Goal: Task Accomplishment & Management: Manage account settings

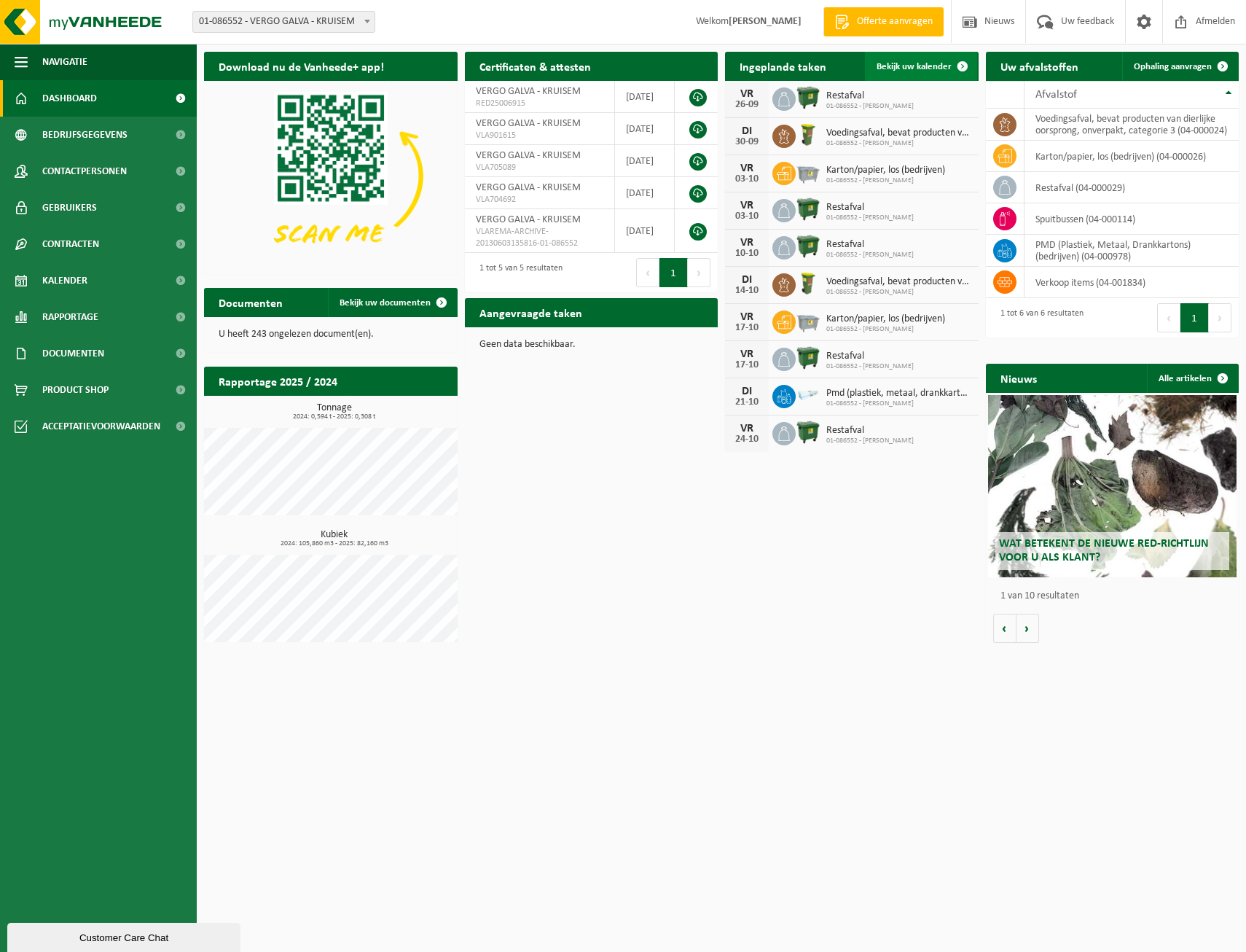
click at [954, 65] on span at bounding box center [963, 66] width 29 height 29
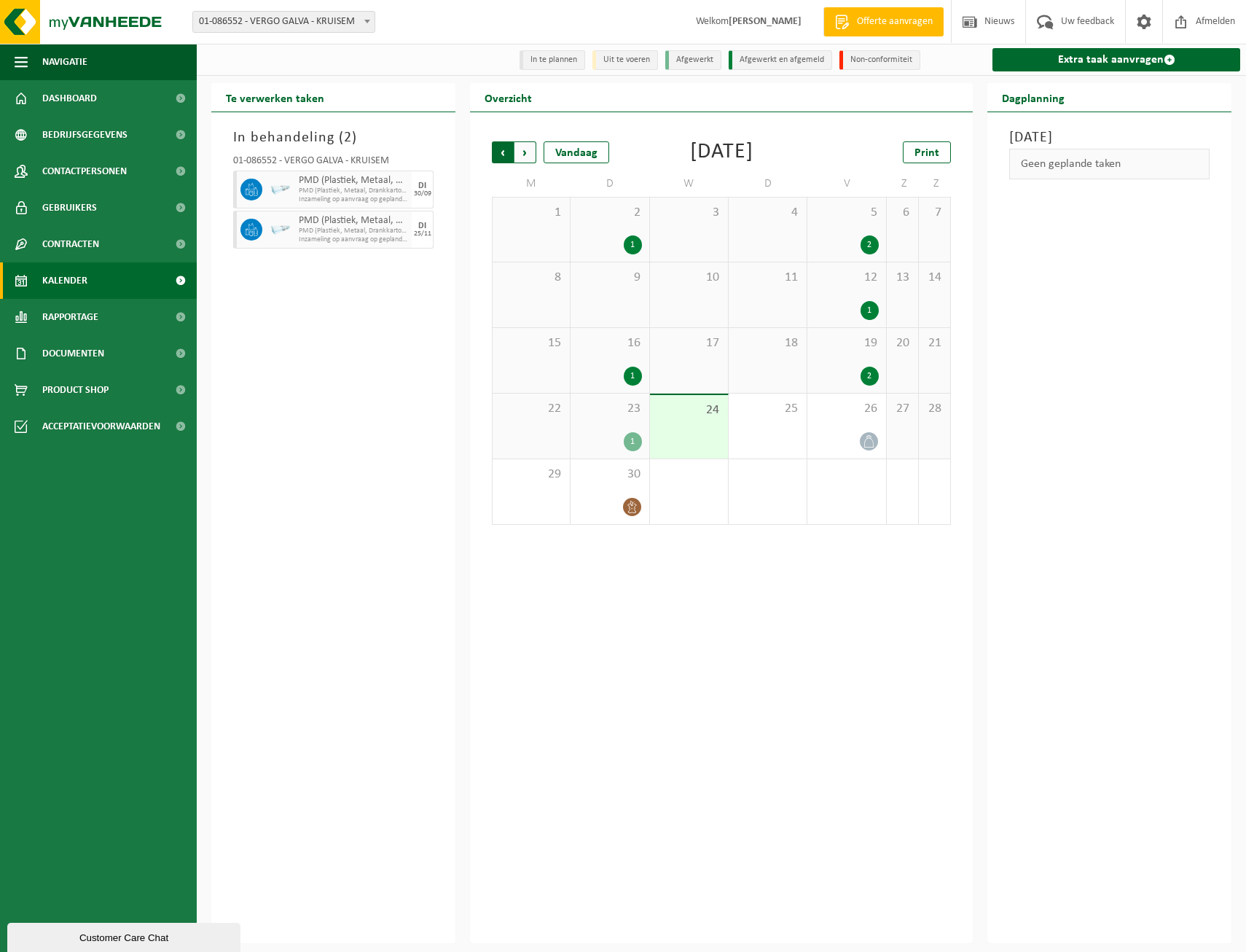
click at [524, 155] on span "Volgende" at bounding box center [525, 152] width 22 height 22
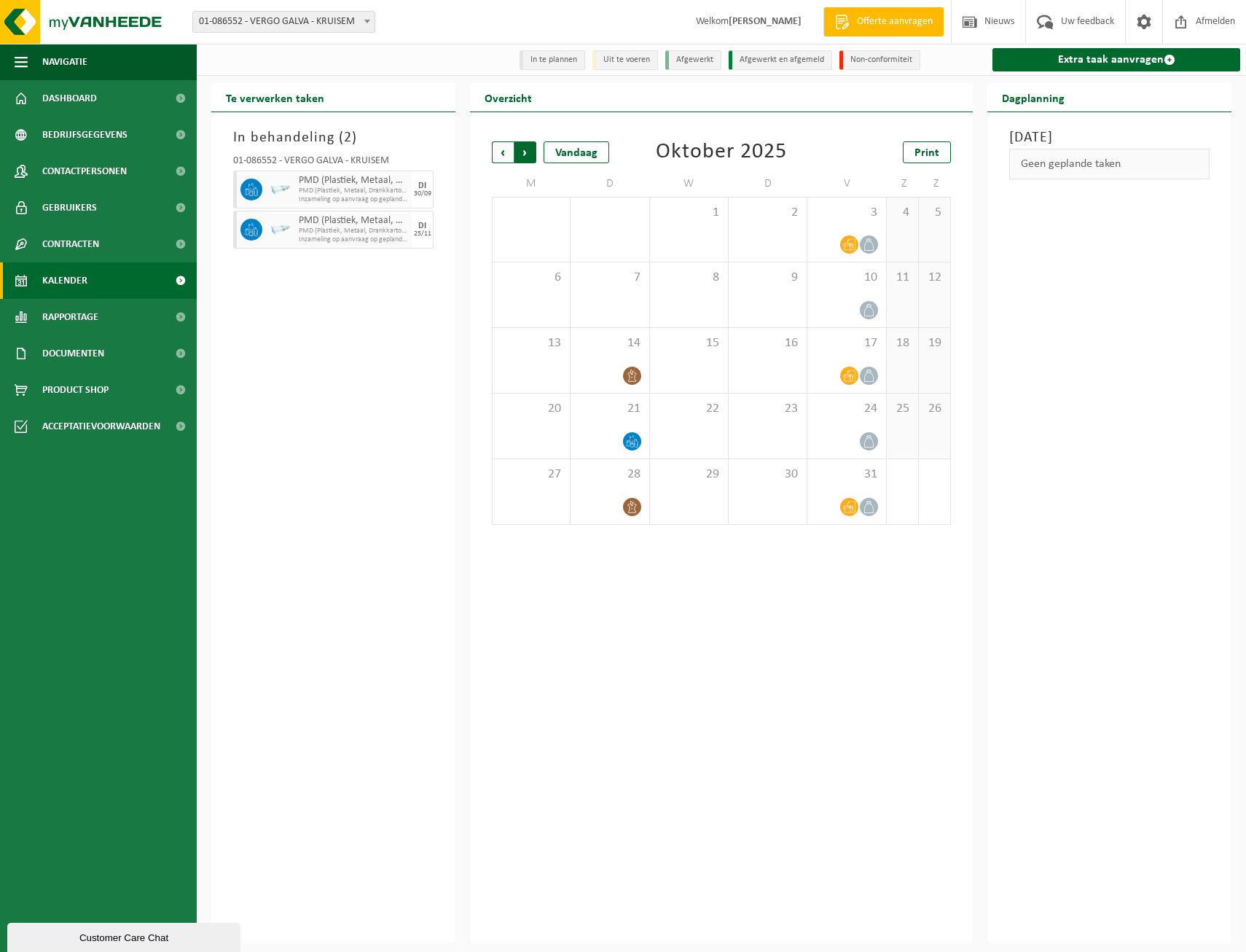
click at [500, 151] on span "Vorige" at bounding box center [503, 152] width 22 height 22
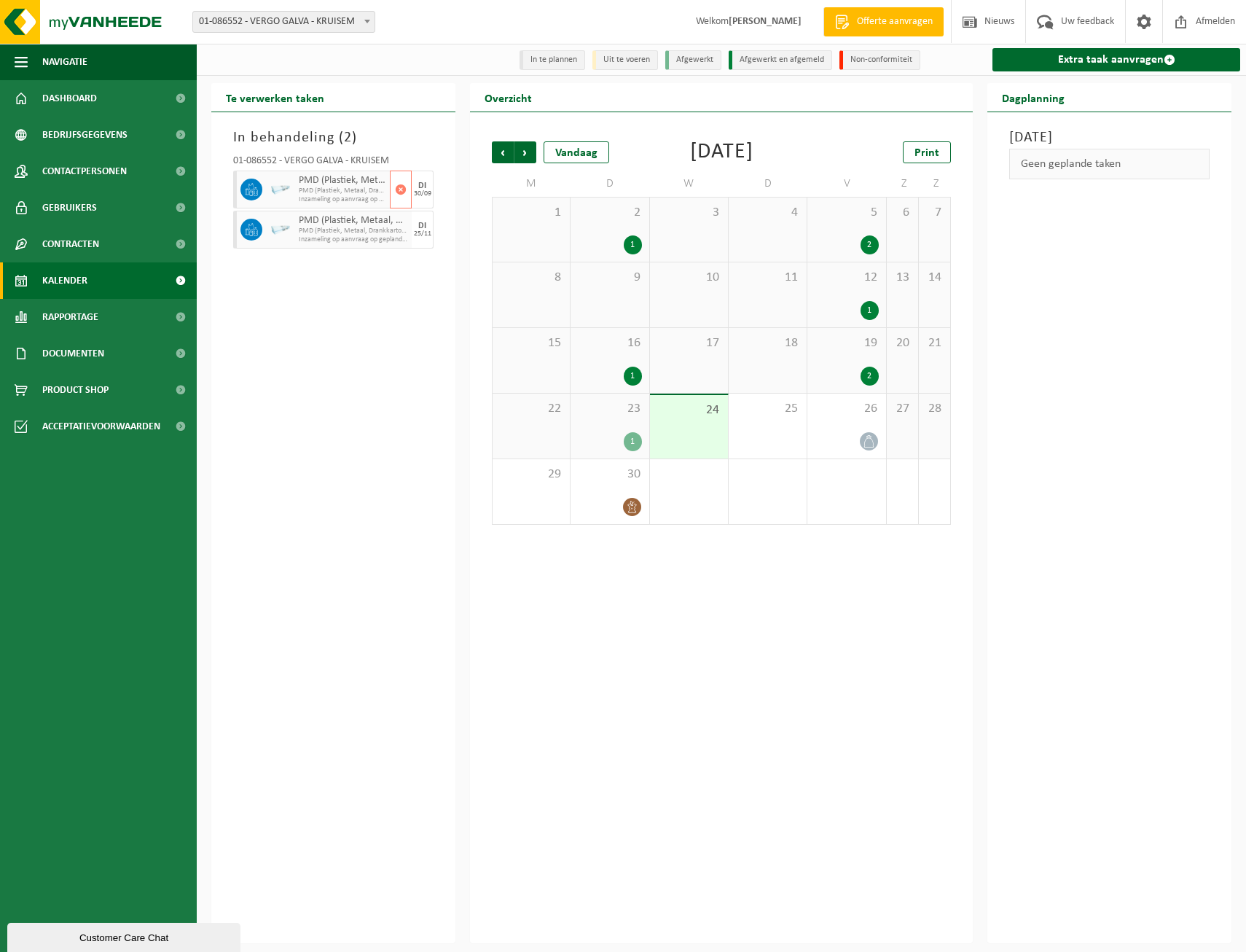
click at [264, 188] on div at bounding box center [250, 189] width 33 height 38
drag, startPoint x: 264, startPoint y: 188, endPoint x: 262, endPoint y: 228, distance: 40.0
click at [262, 228] on span at bounding box center [251, 229] width 22 height 22
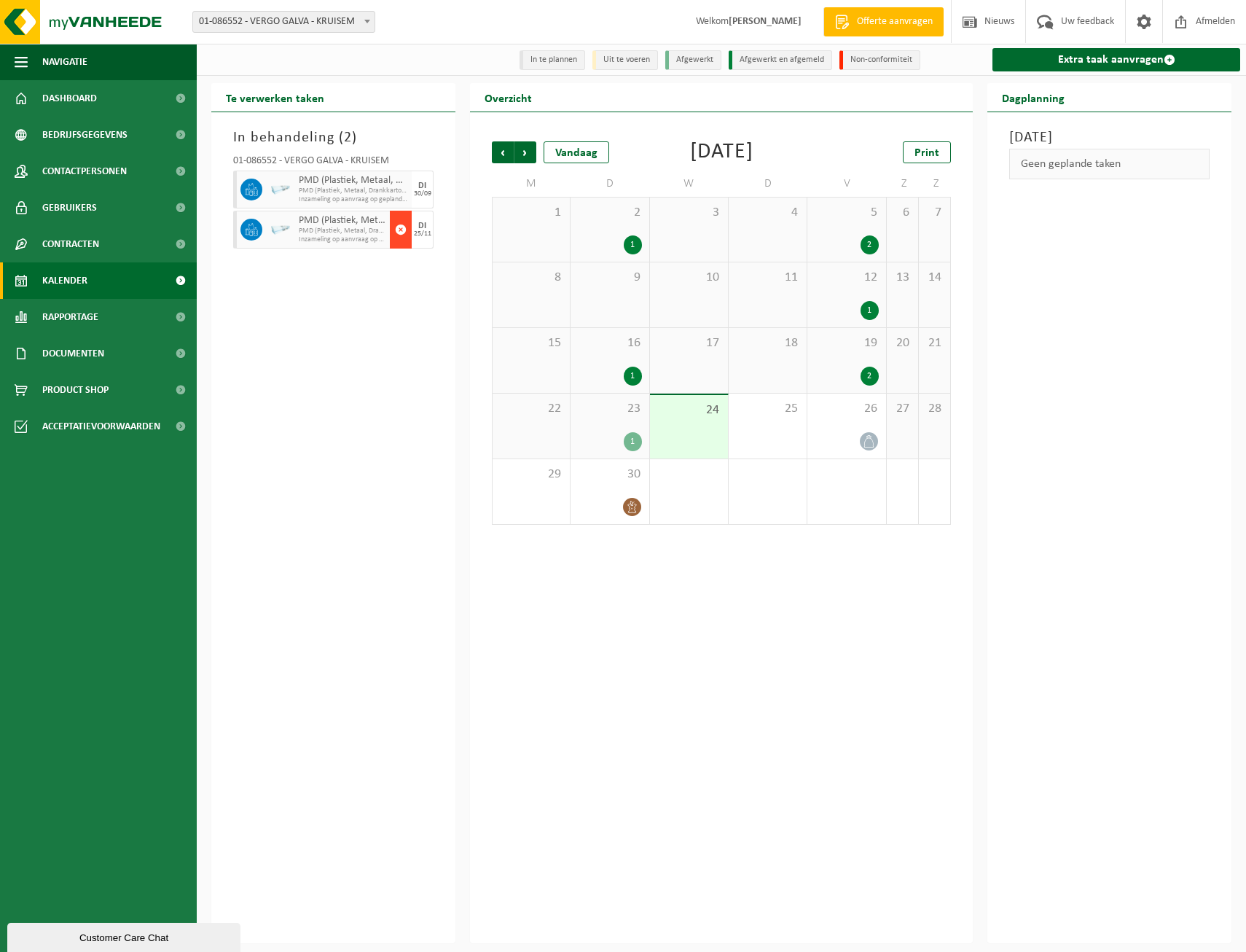
click at [400, 229] on span "button" at bounding box center [401, 229] width 12 height 29
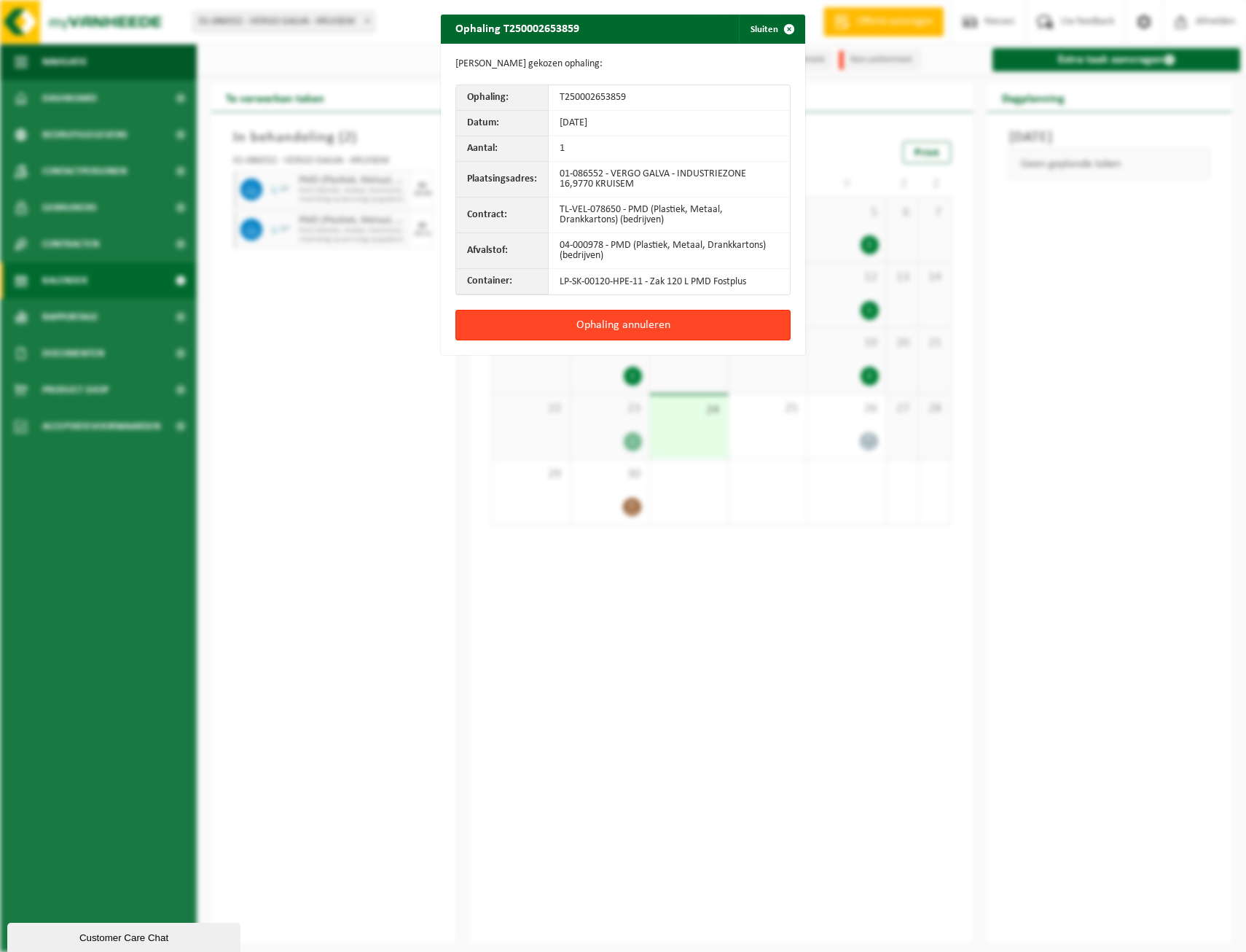
click at [605, 322] on button "Ophaling annuleren" at bounding box center [623, 325] width 335 height 31
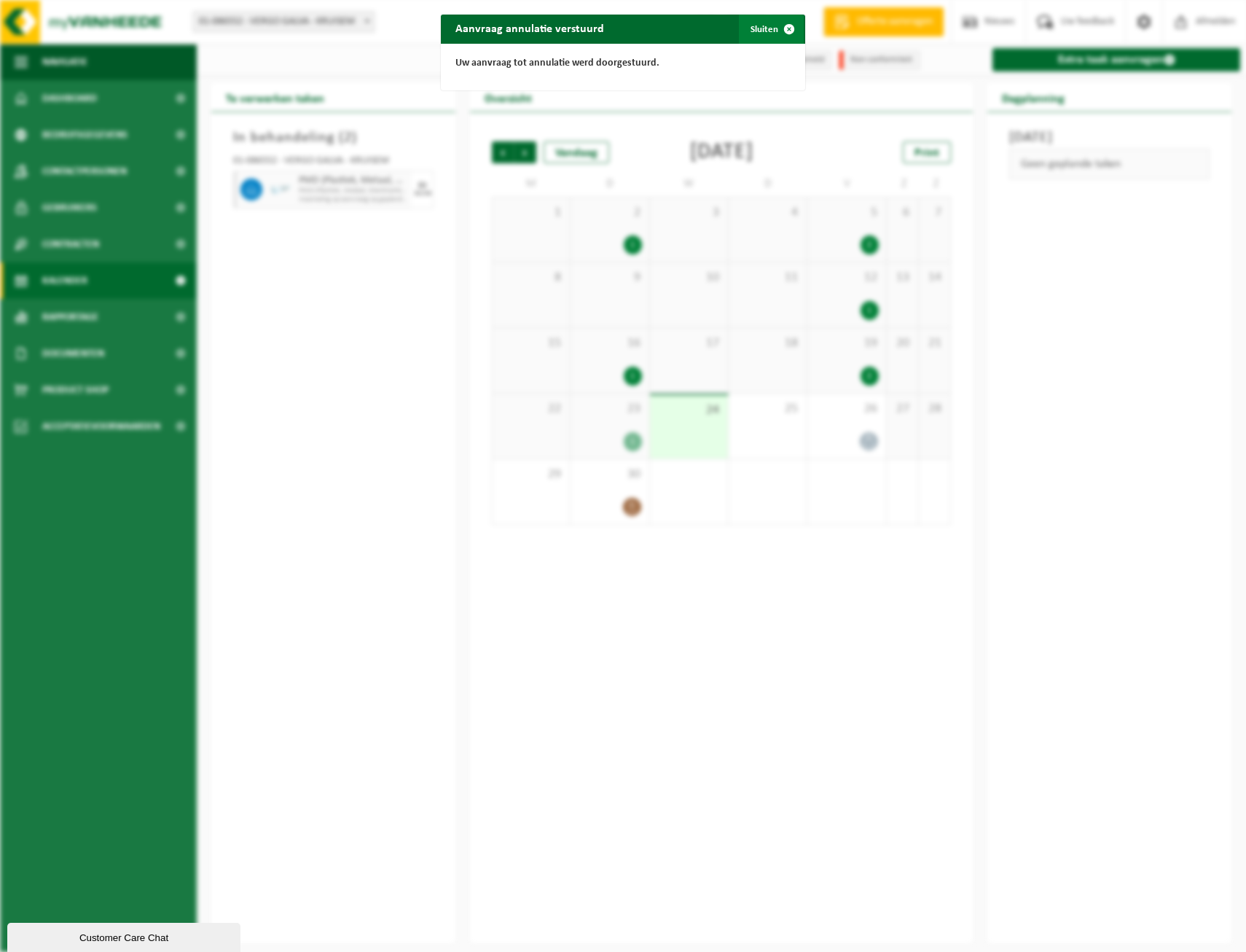
click at [785, 28] on span "button" at bounding box center [789, 29] width 29 height 29
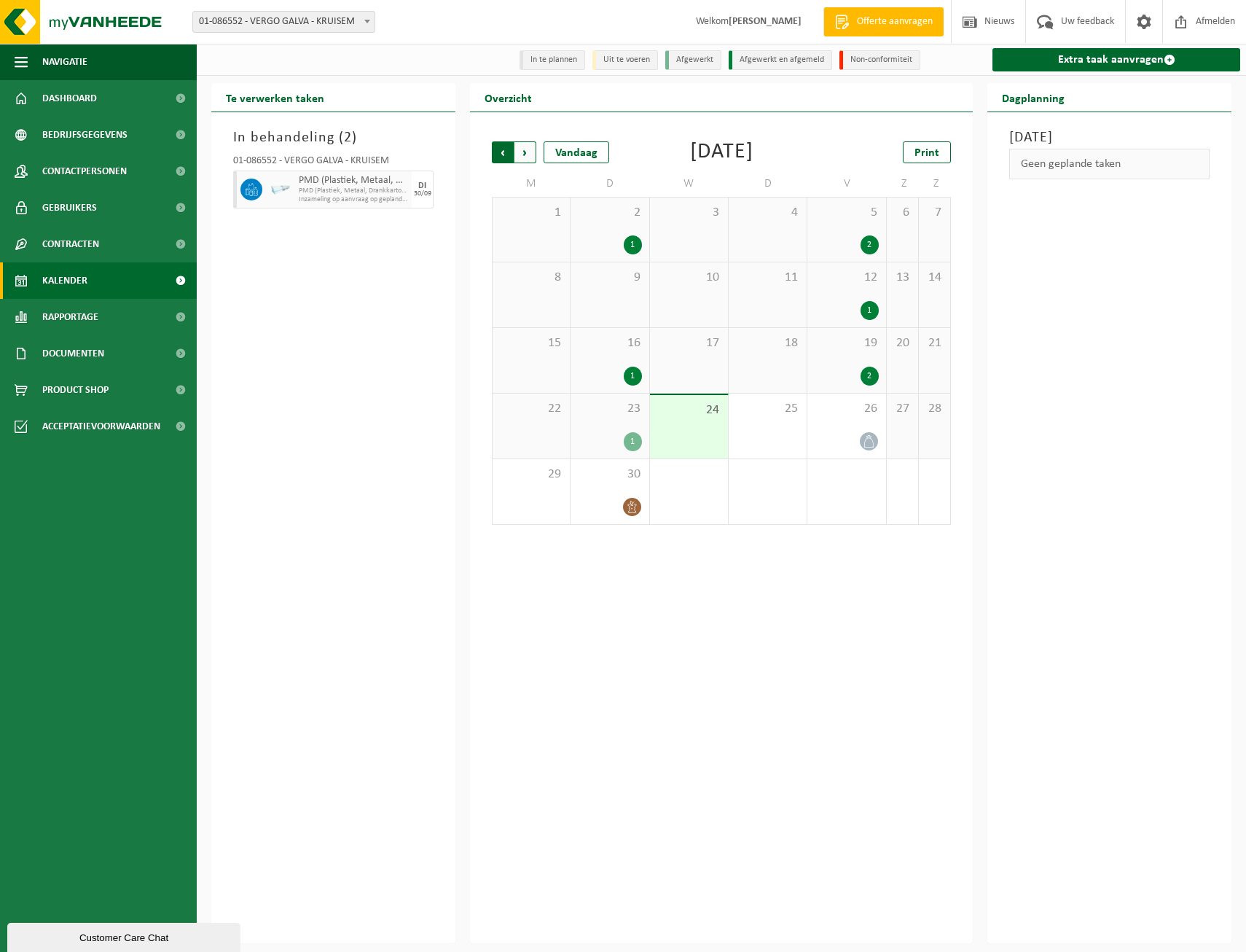
click at [526, 155] on span "Volgende" at bounding box center [525, 152] width 22 height 22
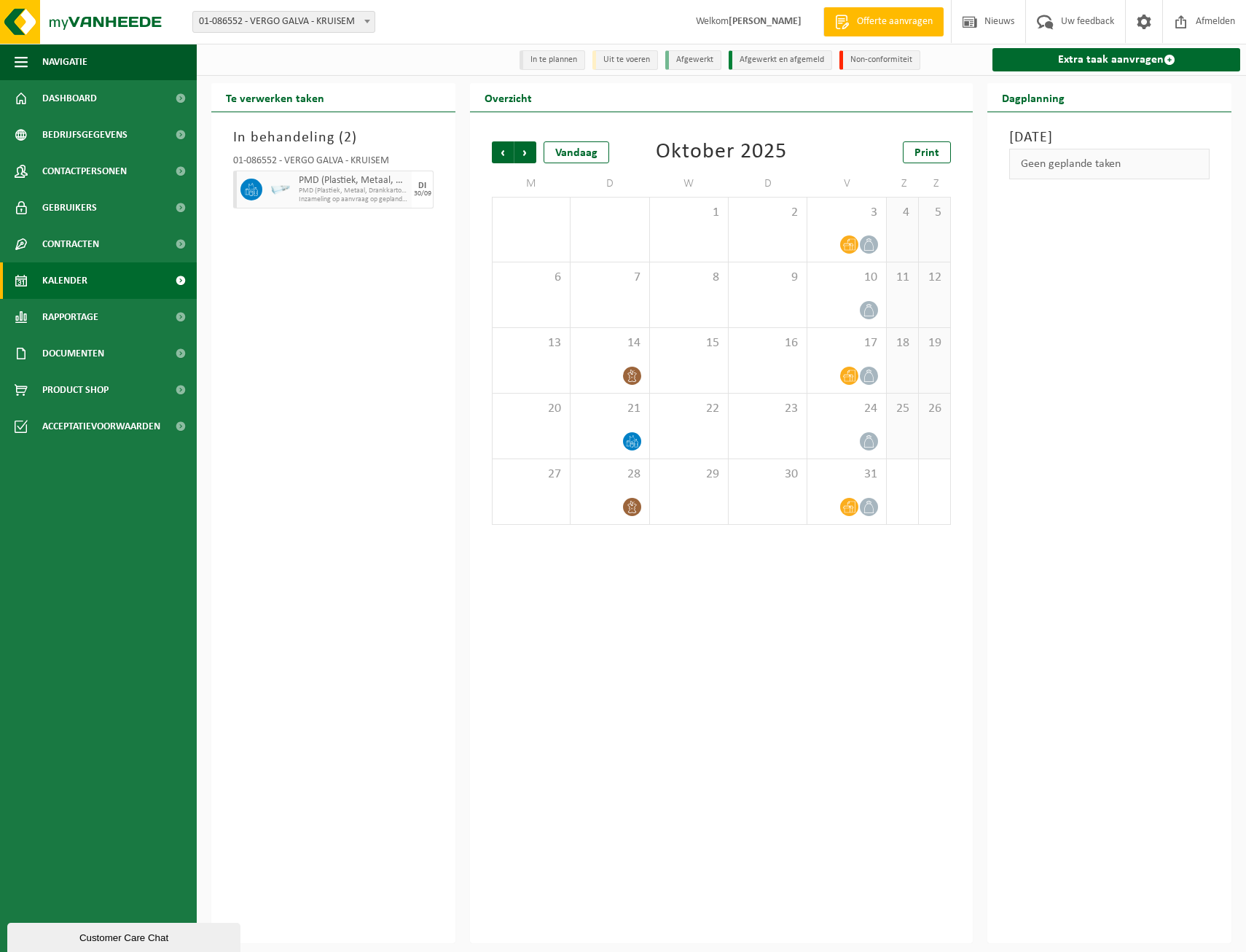
click at [526, 155] on span "Volgende" at bounding box center [525, 152] width 22 height 22
click at [1146, 57] on link "Extra taak aanvragen" at bounding box center [1117, 59] width 248 height 23
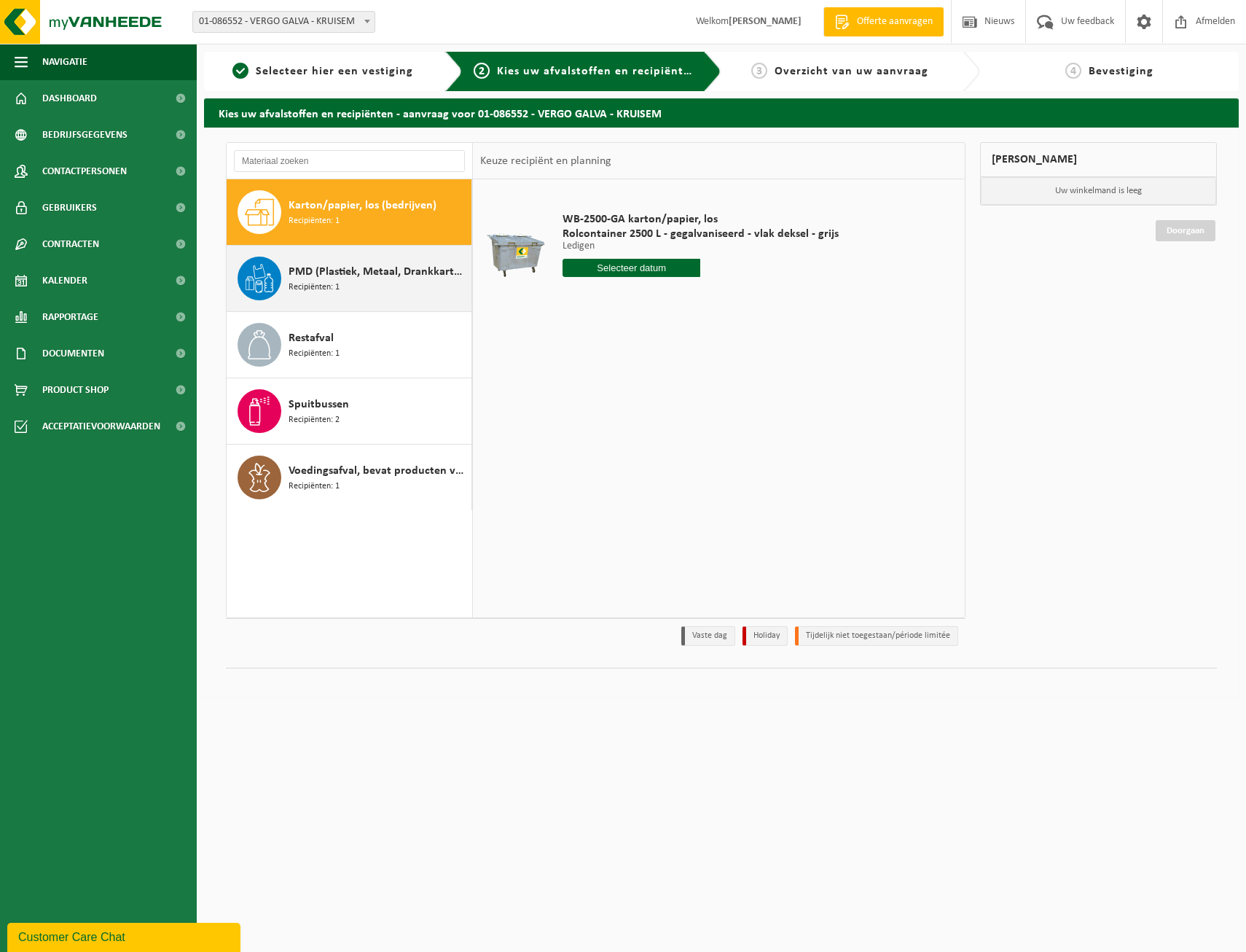
click at [312, 283] on span "Recipiënten: 1" at bounding box center [314, 287] width 51 height 14
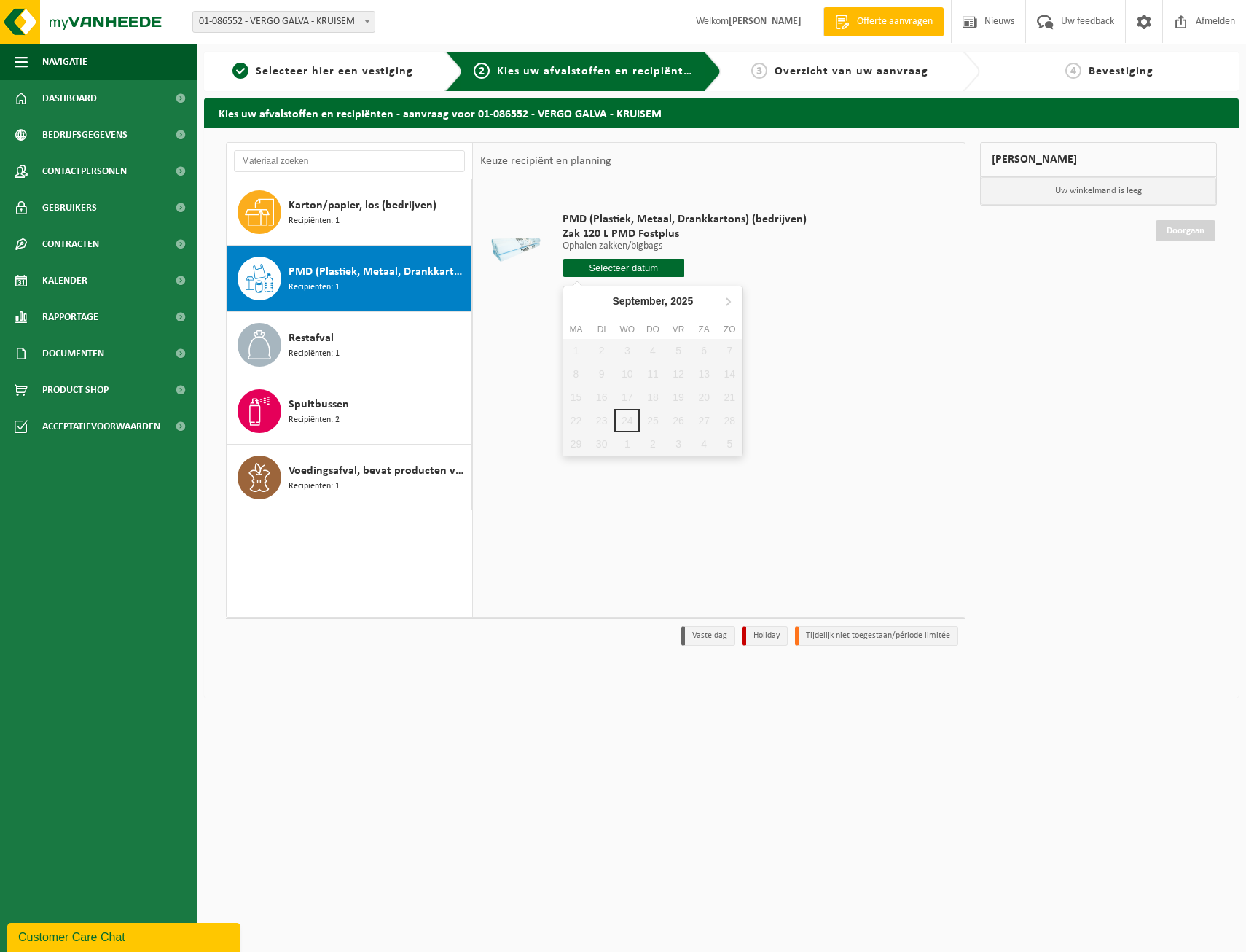
click at [628, 270] on input "text" at bounding box center [624, 267] width 122 height 18
click at [725, 299] on icon at bounding box center [727, 301] width 23 height 23
click at [597, 416] on div "18" at bounding box center [602, 420] width 26 height 23
type input "Van 2025-11-18"
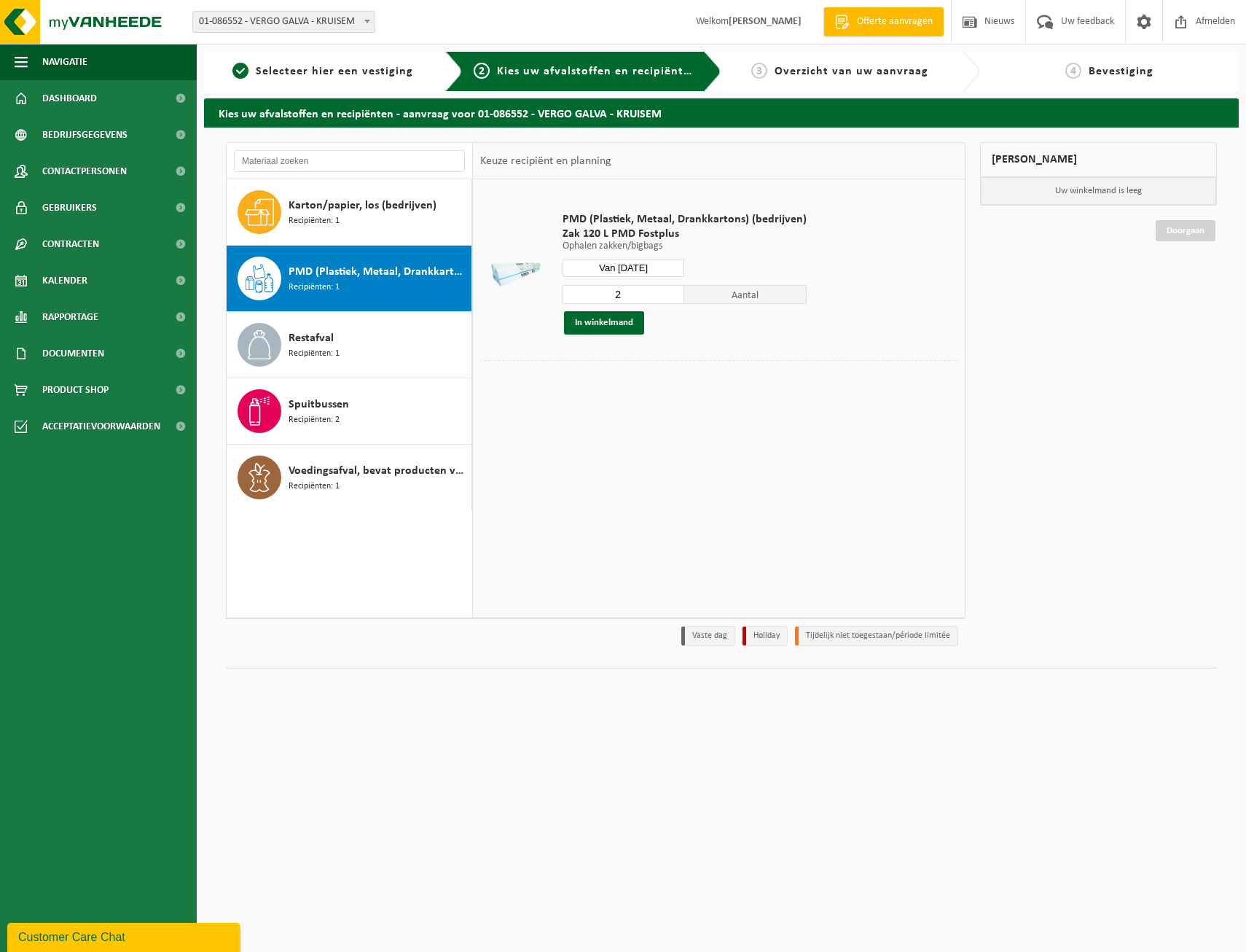
click at [670, 289] on input "2" at bounding box center [624, 294] width 122 height 19
click at [670, 289] on input "3" at bounding box center [624, 294] width 122 height 19
click at [670, 289] on input "4" at bounding box center [624, 294] width 122 height 19
click at [670, 289] on input "5" at bounding box center [624, 294] width 122 height 19
click at [670, 289] on input "6" at bounding box center [624, 294] width 122 height 19
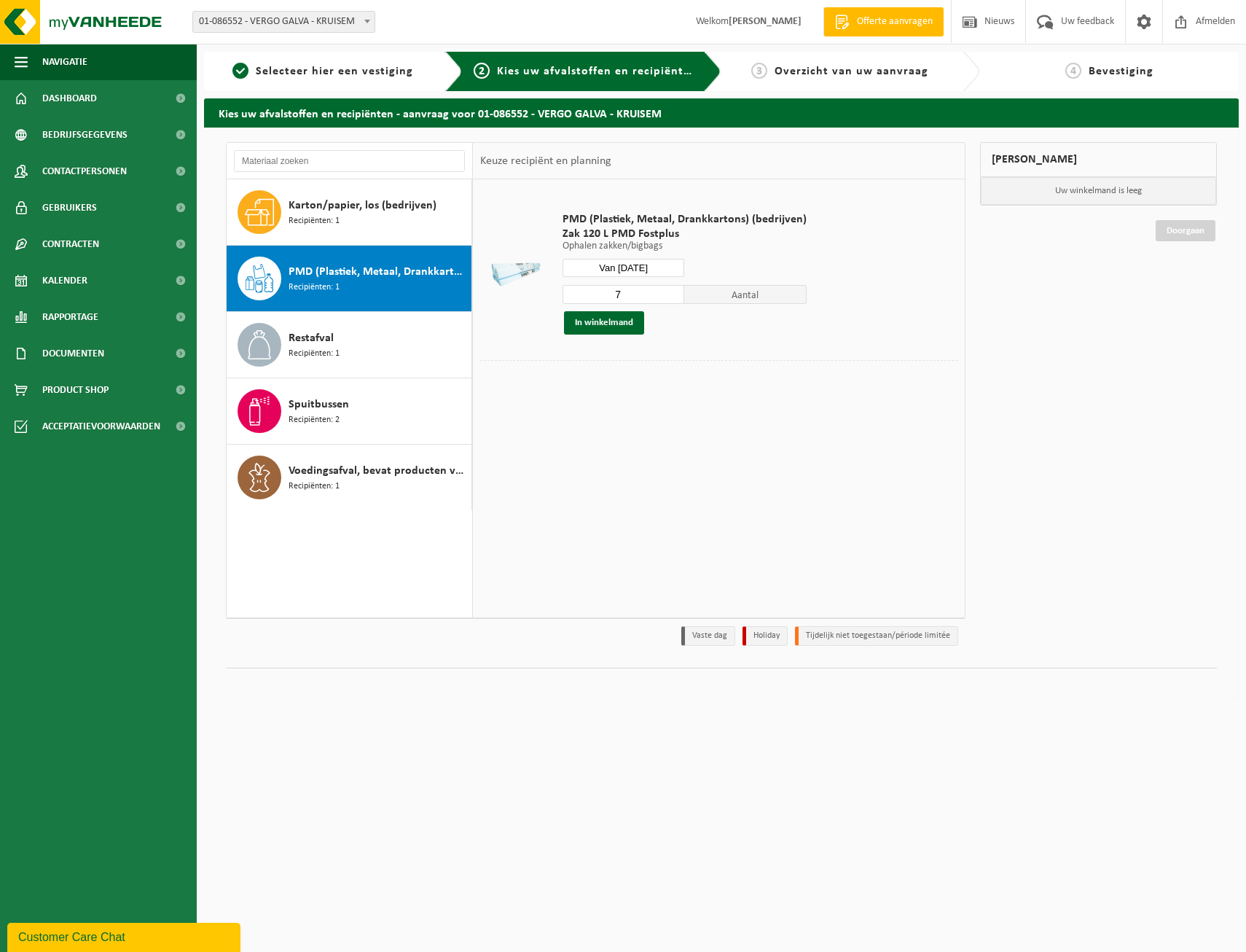
type input "7"
click at [670, 289] on input "7" at bounding box center [624, 294] width 122 height 19
click at [607, 327] on button "In winkelmand" at bounding box center [604, 322] width 80 height 23
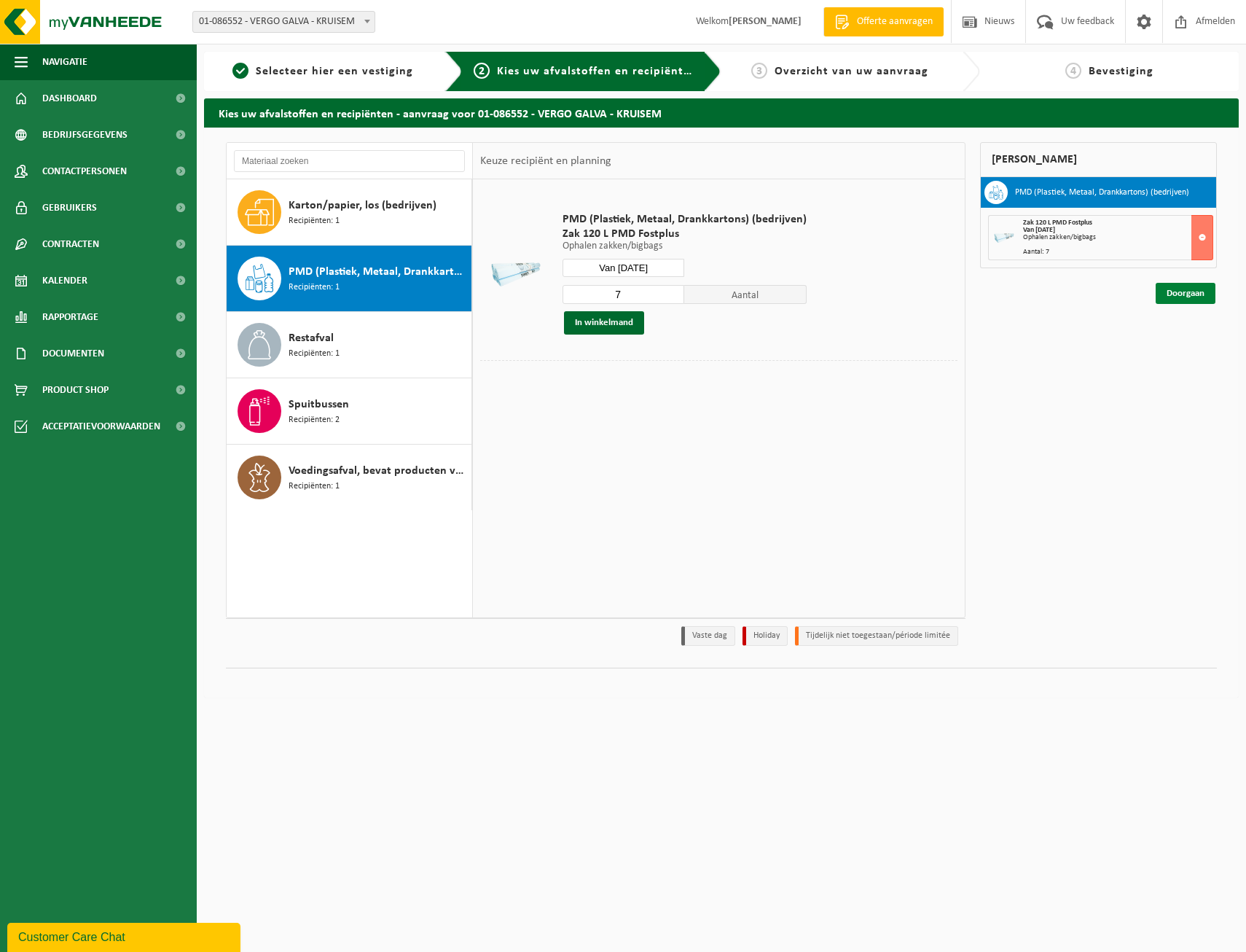
click at [1184, 291] on link "Doorgaan" at bounding box center [1186, 293] width 60 height 21
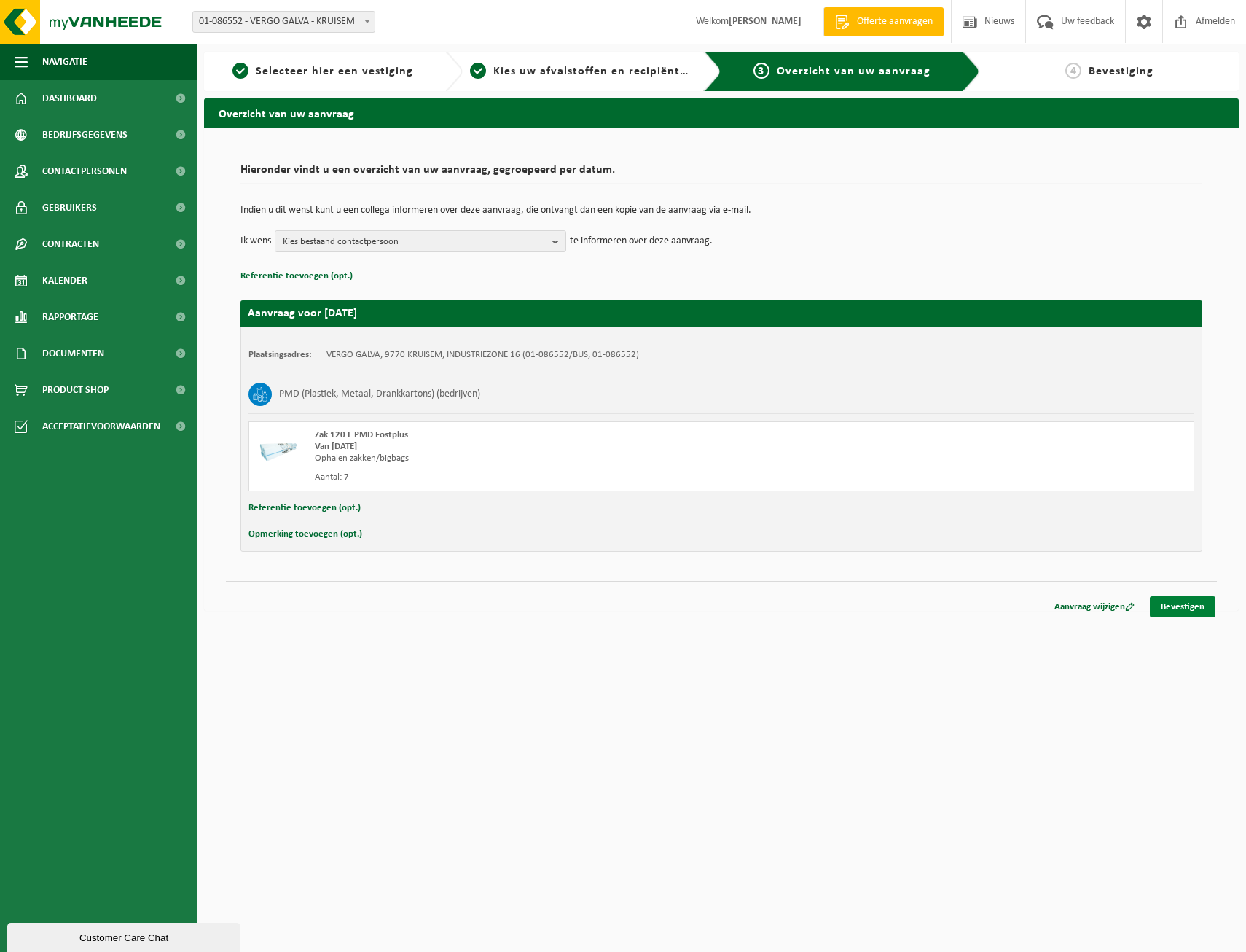
click at [1175, 606] on link "Bevestigen" at bounding box center [1182, 606] width 65 height 21
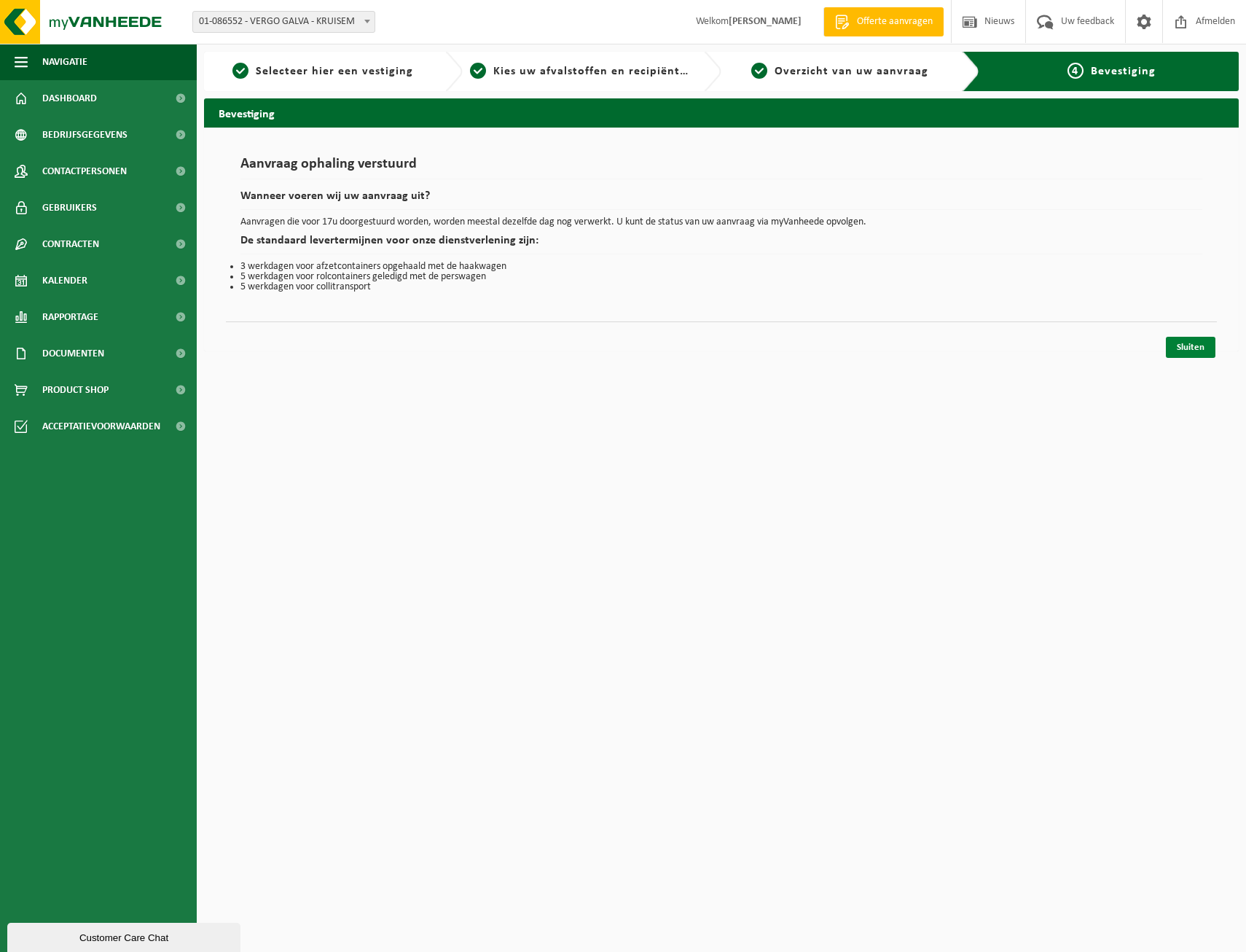
click at [1190, 347] on link "Sluiten" at bounding box center [1191, 347] width 50 height 21
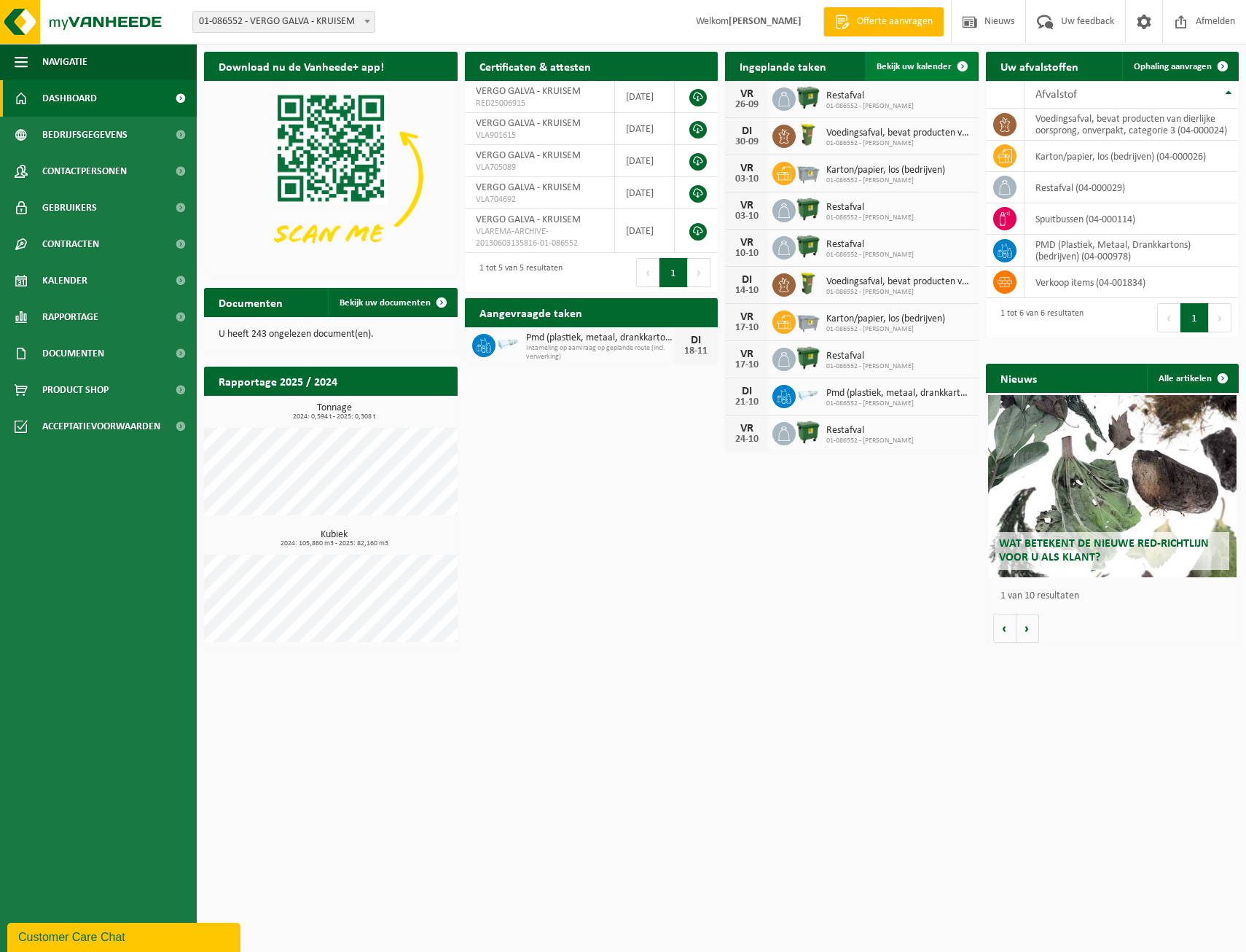
click at [962, 67] on span at bounding box center [963, 66] width 29 height 29
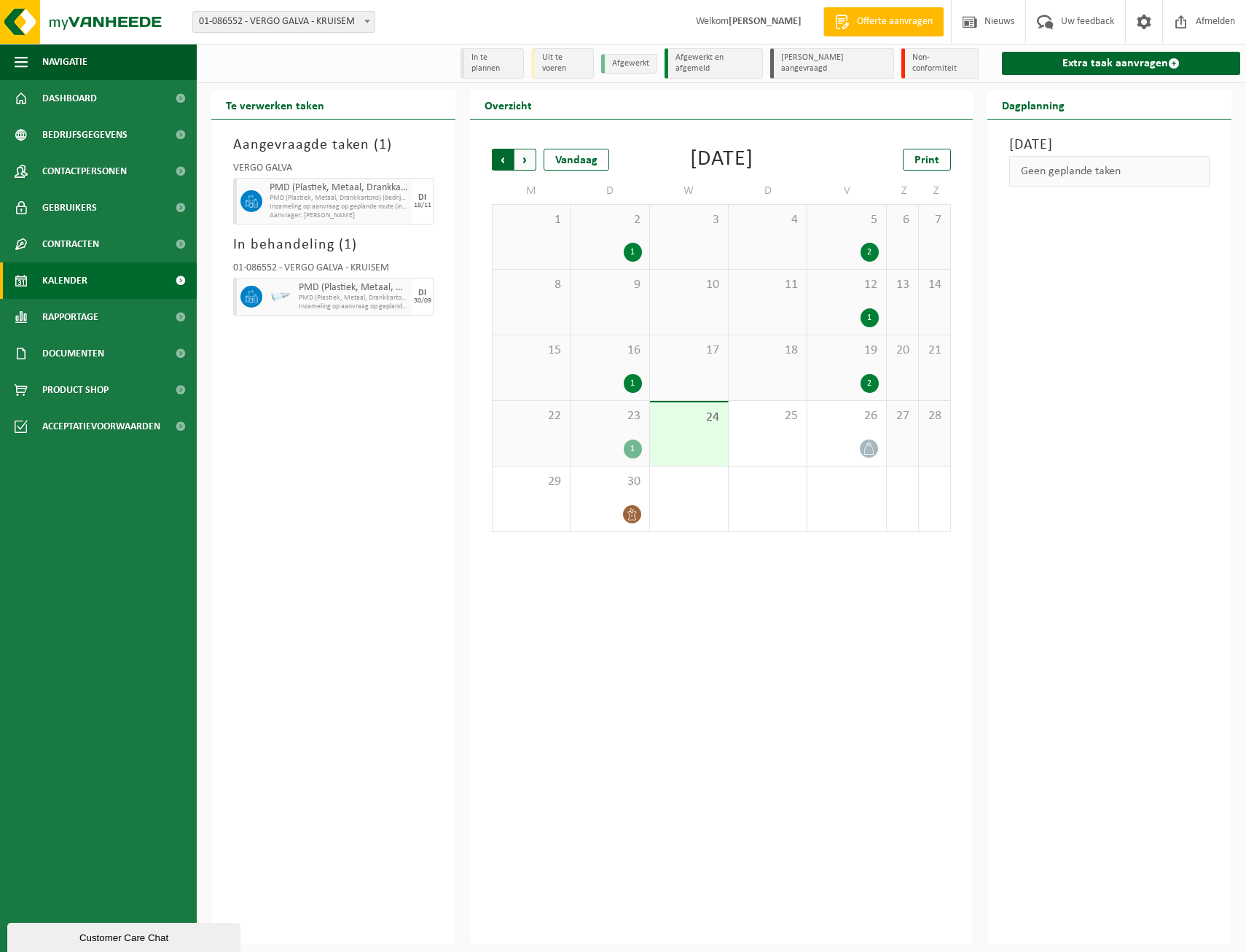
click at [523, 159] on span "Volgende" at bounding box center [525, 159] width 22 height 22
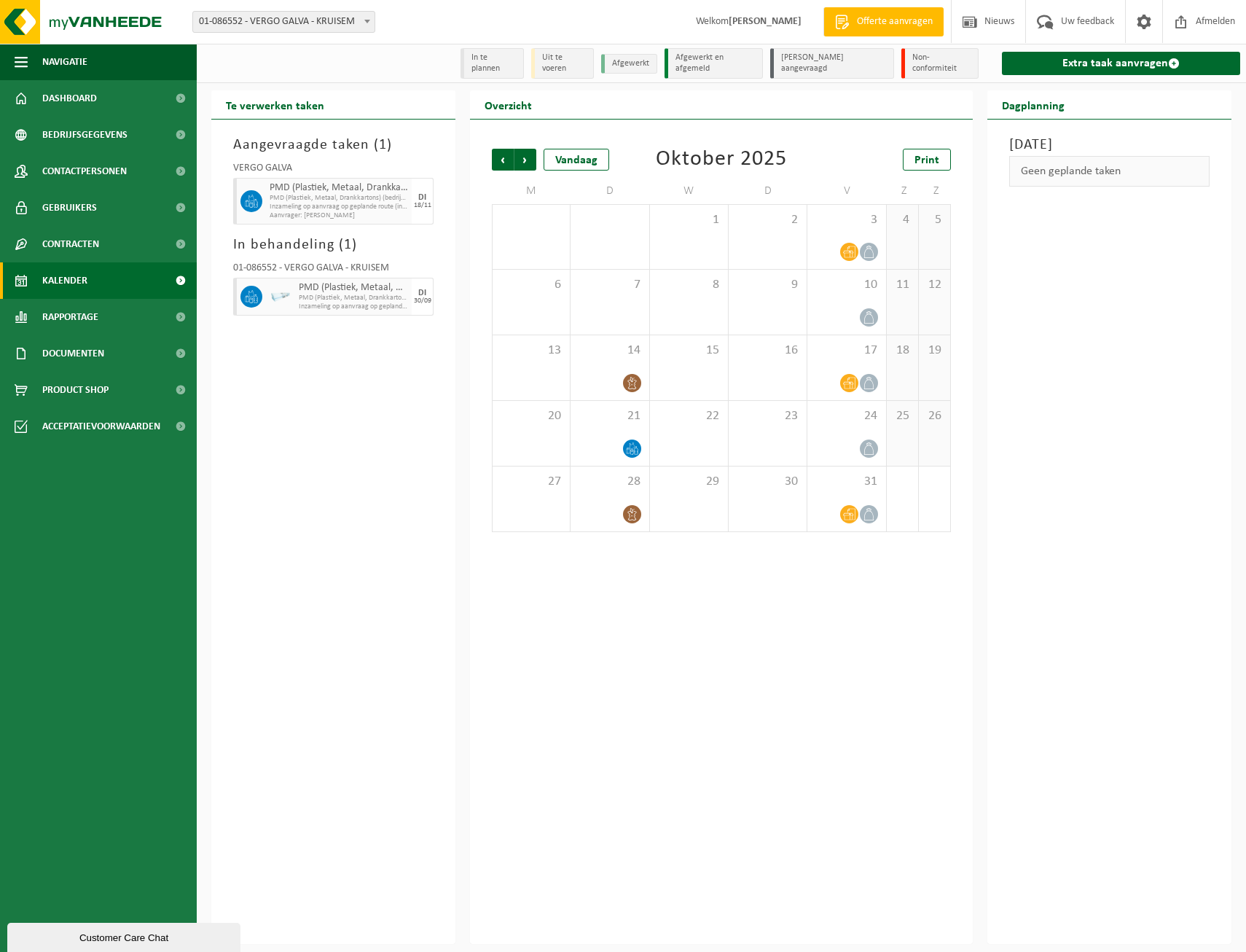
click at [523, 159] on span "Volgende" at bounding box center [525, 159] width 22 height 22
click at [616, 306] on div "9" at bounding box center [609, 302] width 78 height 65
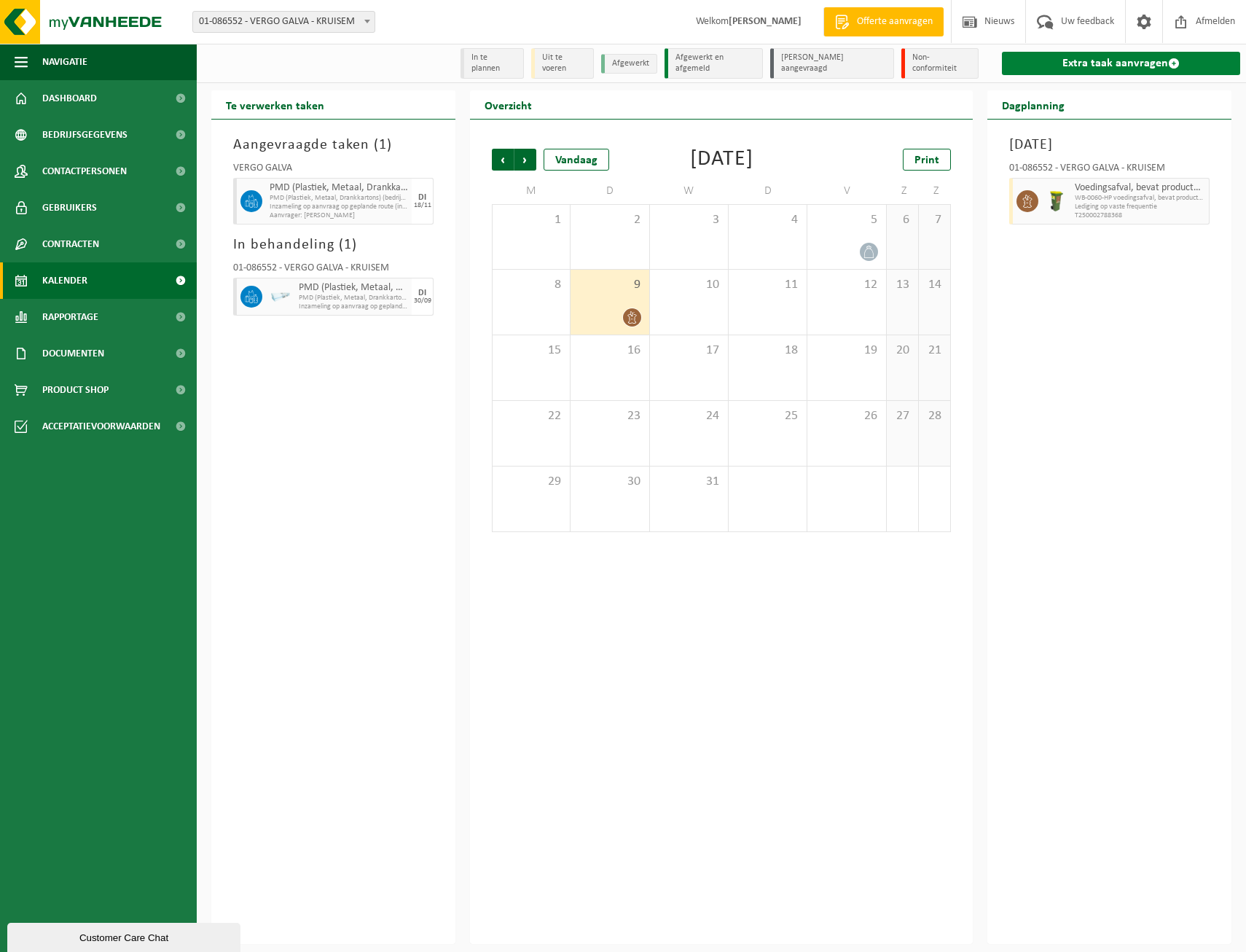
click at [1094, 60] on link "Extra taak aanvragen" at bounding box center [1120, 63] width 238 height 23
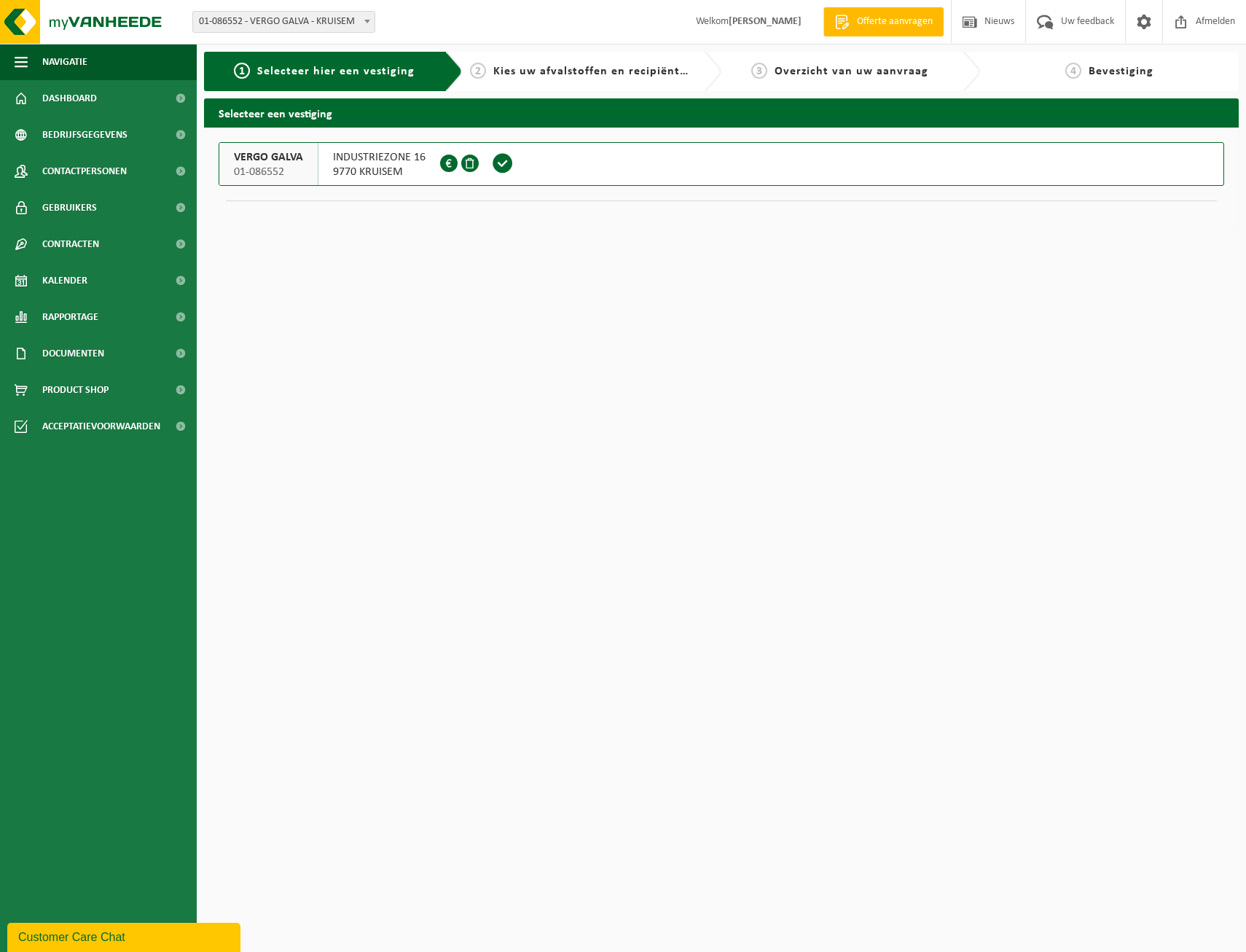
click at [241, 168] on span "01-086552" at bounding box center [268, 171] width 69 height 14
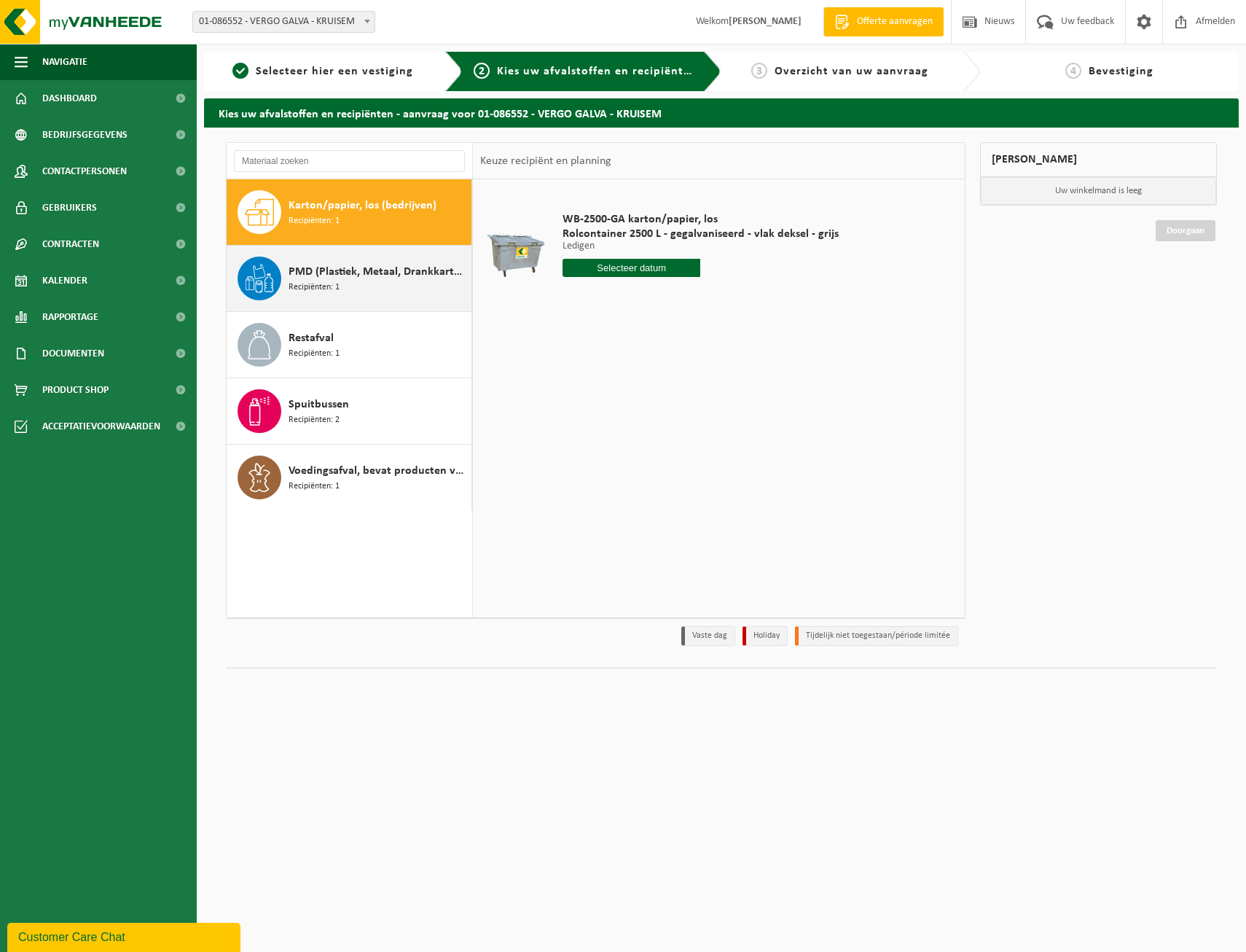
click at [322, 283] on span "Recipiënten: 1" at bounding box center [314, 287] width 51 height 14
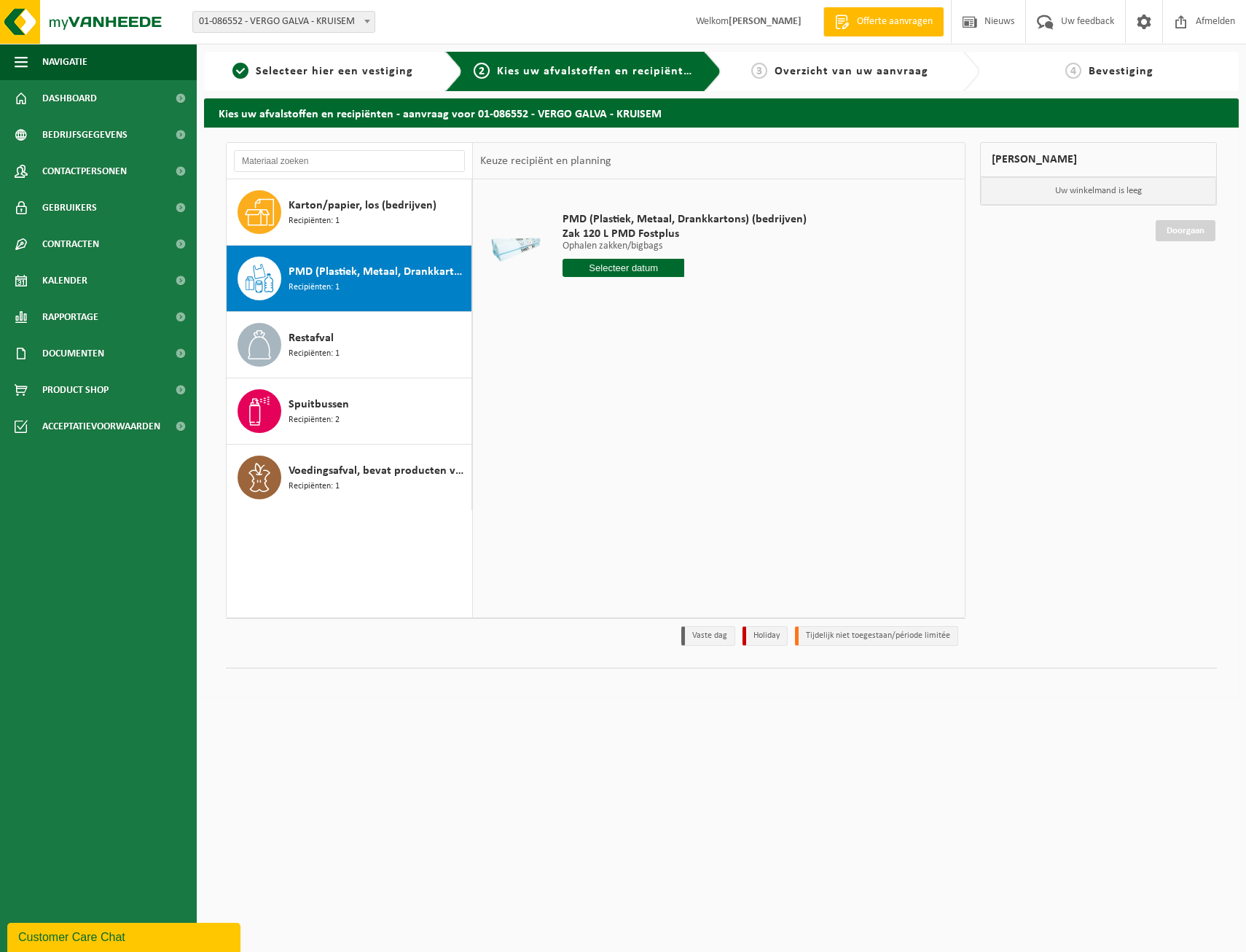
click at [632, 269] on input "text" at bounding box center [624, 267] width 122 height 18
click at [725, 299] on icon at bounding box center [727, 301] width 23 height 23
click at [572, 304] on icon at bounding box center [578, 301] width 23 height 23
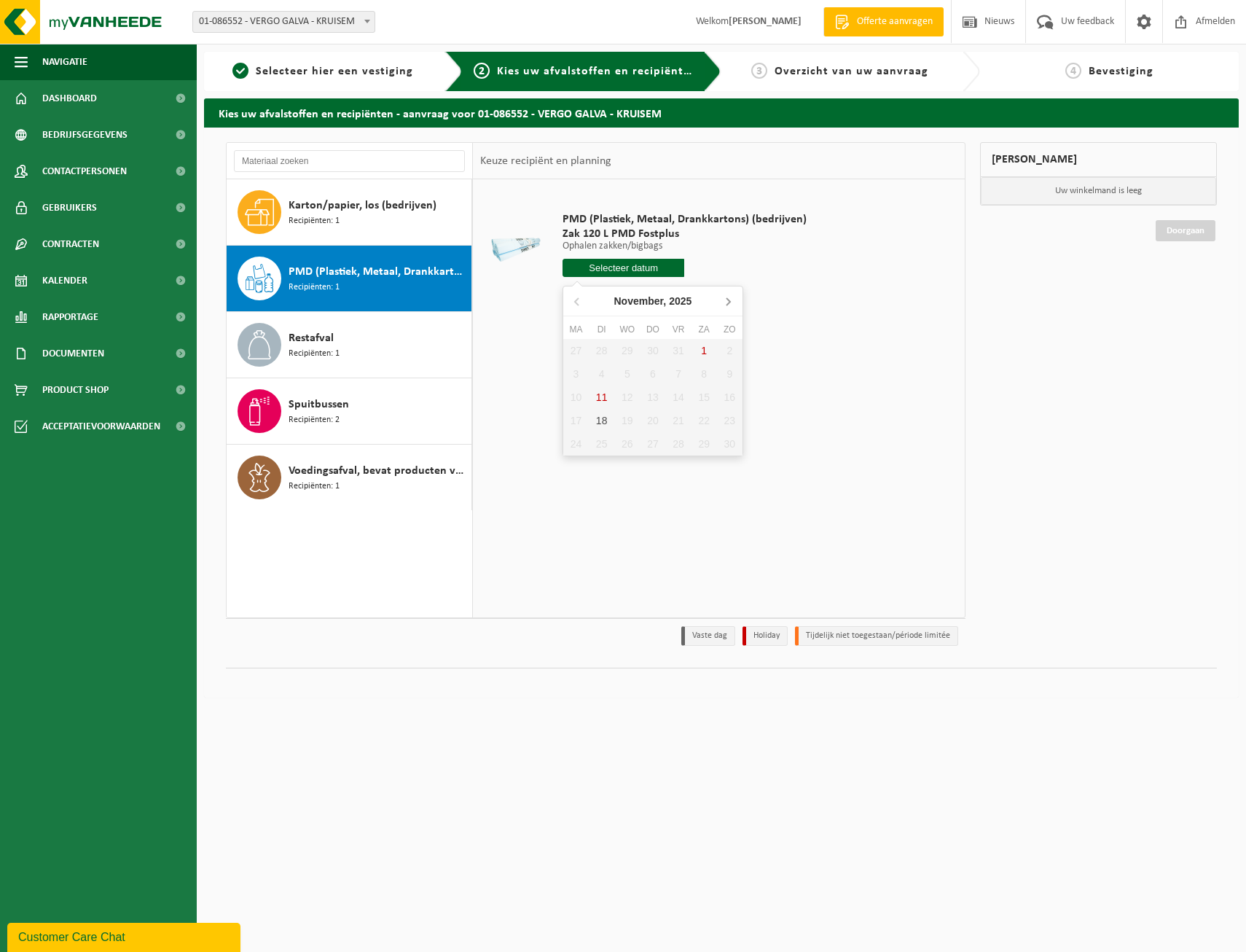
click at [729, 302] on icon at bounding box center [727, 301] width 23 height 23
click at [597, 373] on div "9" at bounding box center [602, 373] width 26 height 23
type input "Van 2025-12-09"
click at [671, 290] on input "2" at bounding box center [624, 294] width 122 height 19
click at [671, 290] on input "3" at bounding box center [624, 294] width 122 height 19
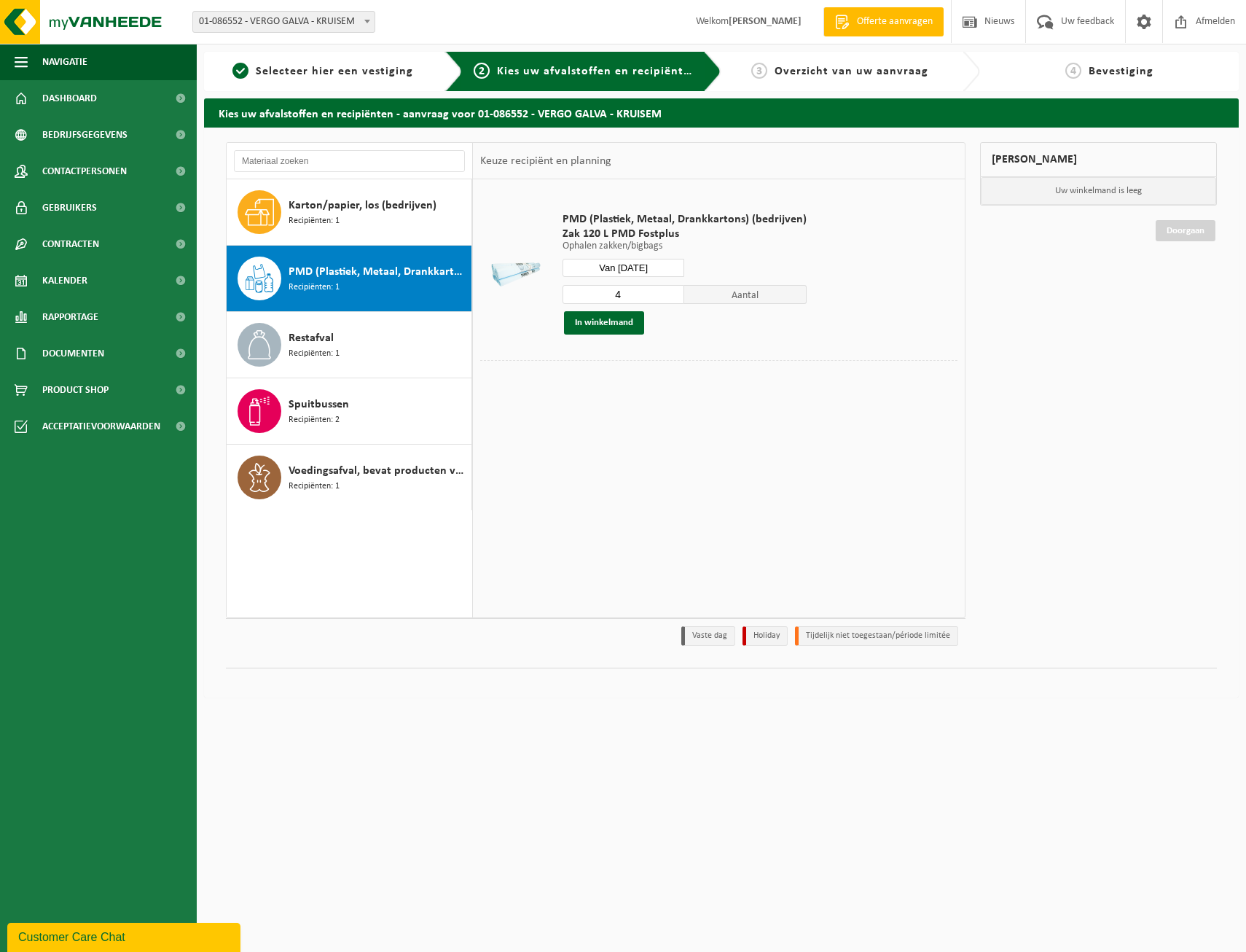
click at [671, 290] on input "4" at bounding box center [624, 294] width 122 height 19
click at [671, 290] on input "5" at bounding box center [624, 294] width 122 height 19
click at [671, 290] on input "6" at bounding box center [624, 294] width 122 height 19
type input "7"
click at [671, 290] on input "7" at bounding box center [624, 294] width 122 height 19
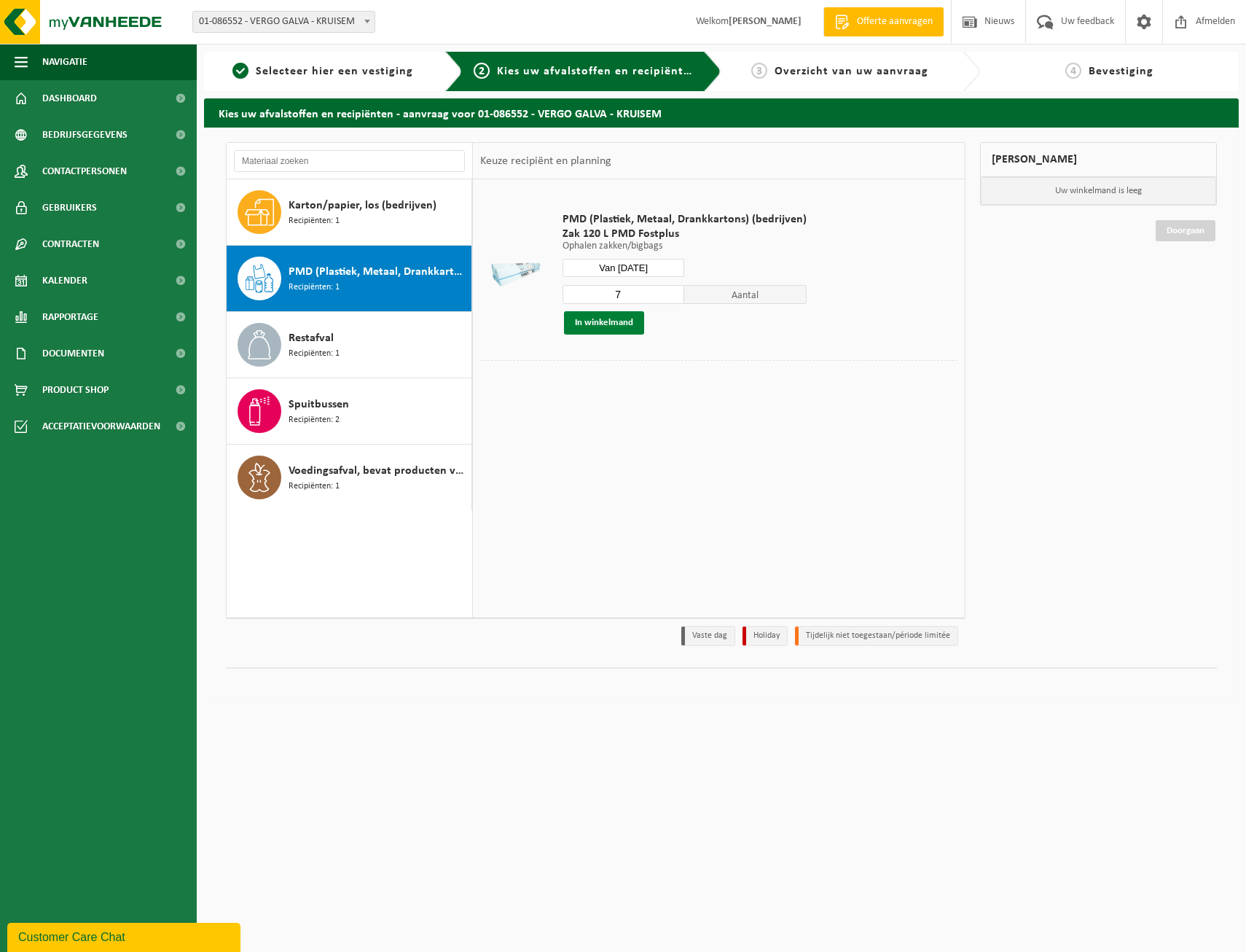
click at [618, 323] on button "In winkelmand" at bounding box center [604, 322] width 80 height 23
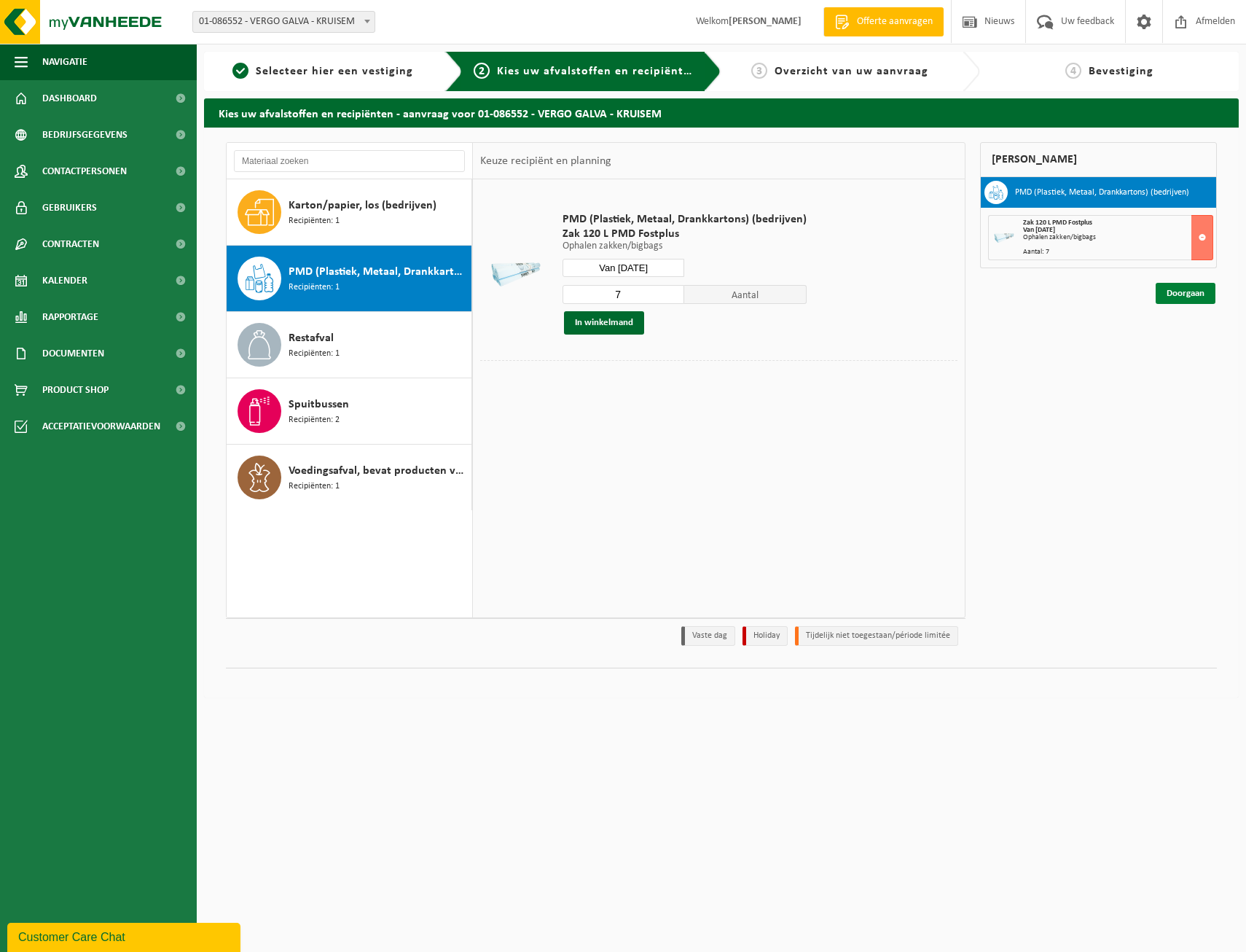
click at [1175, 289] on link "Doorgaan" at bounding box center [1186, 293] width 60 height 21
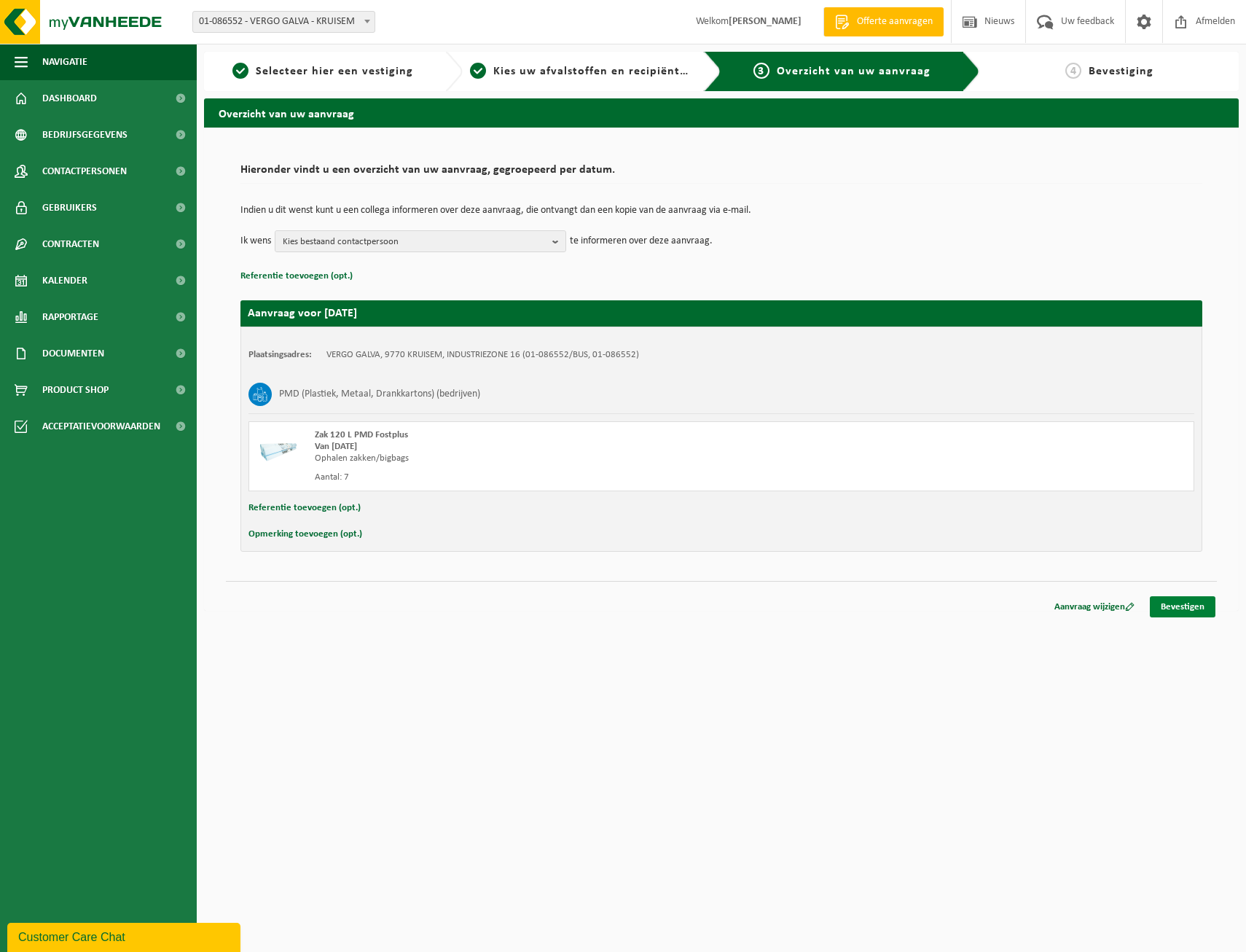
click at [1195, 606] on link "Bevestigen" at bounding box center [1182, 606] width 65 height 21
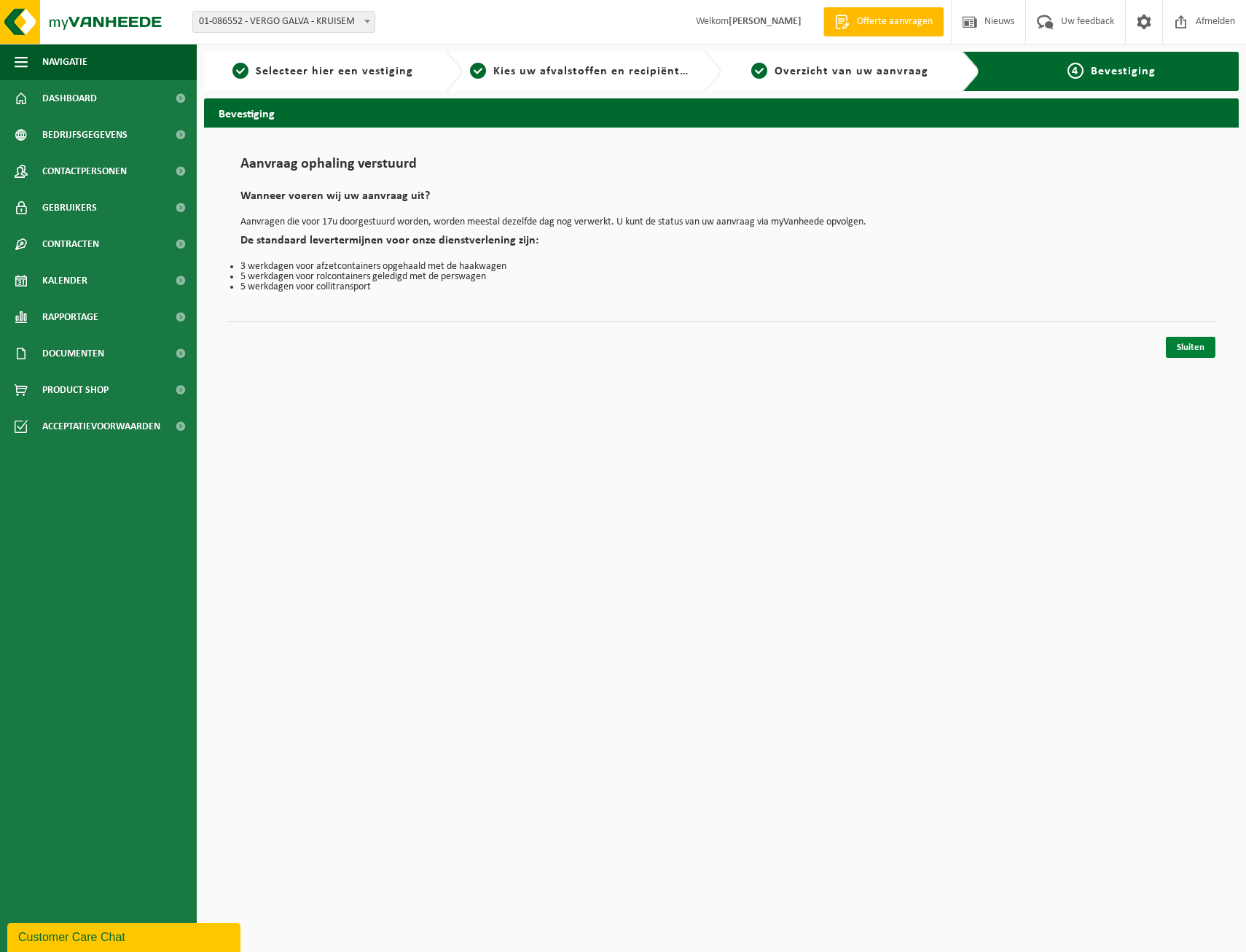
click at [1185, 343] on link "Sluiten" at bounding box center [1191, 347] width 50 height 21
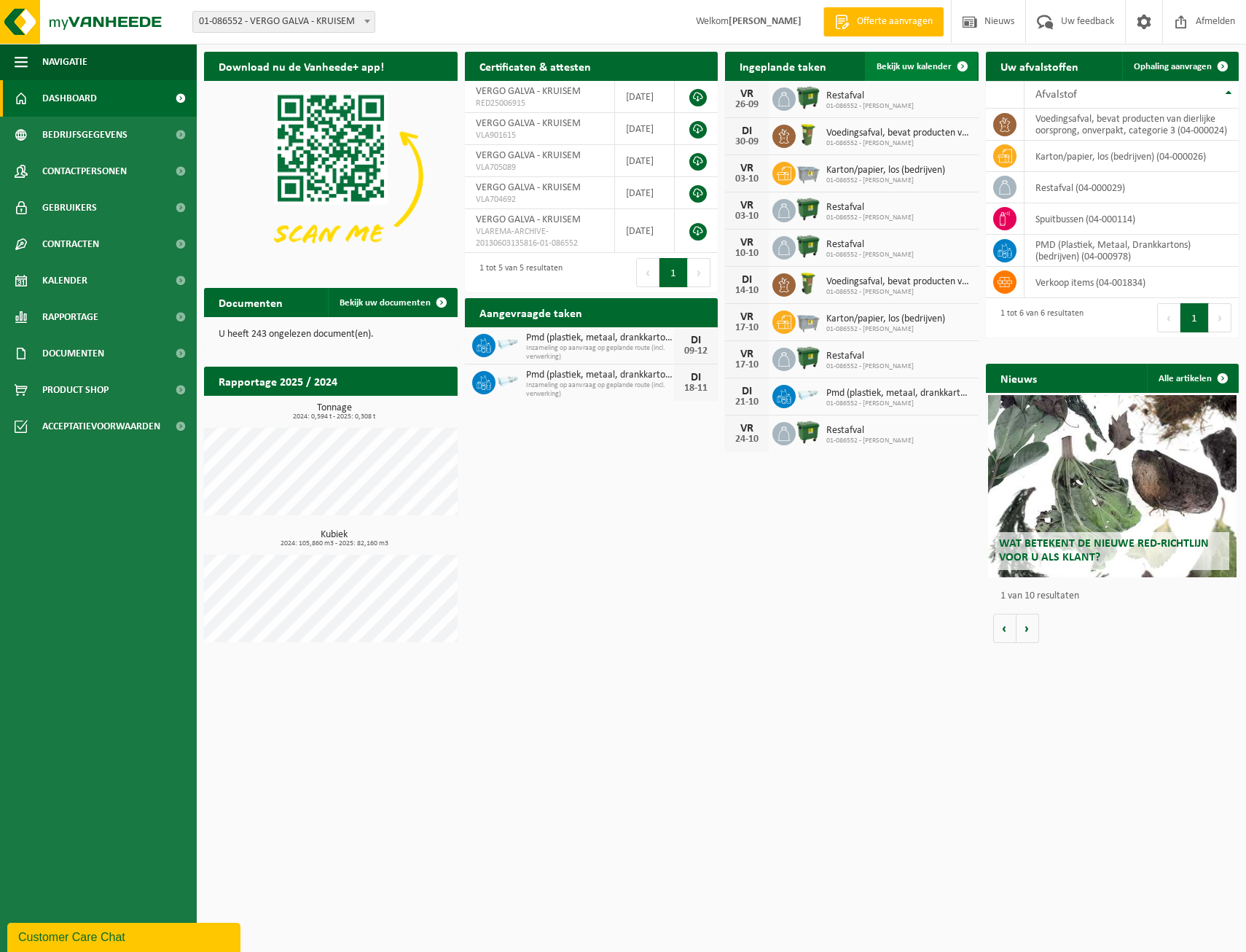
click at [957, 67] on span at bounding box center [963, 66] width 29 height 29
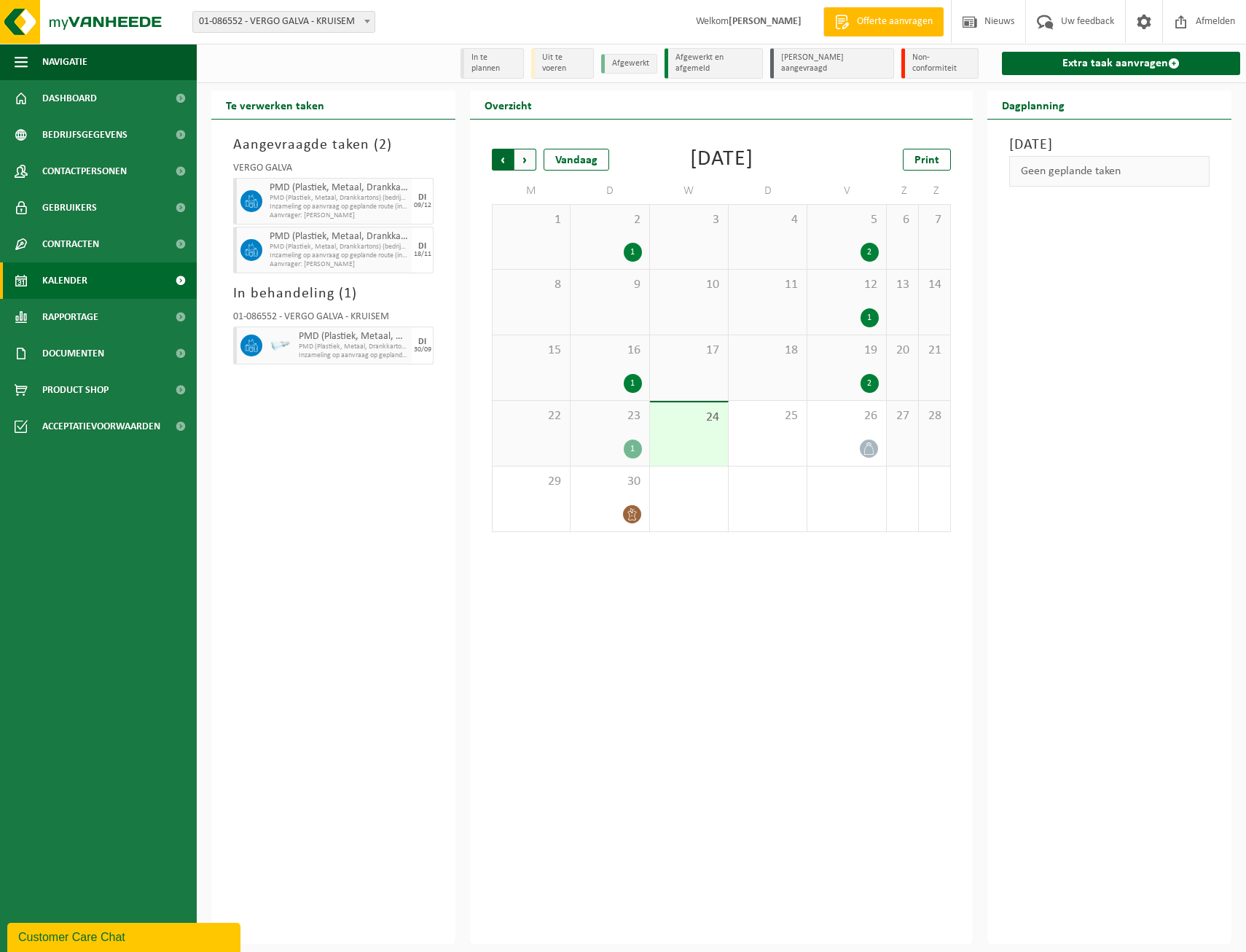
click at [522, 159] on span "Volgende" at bounding box center [525, 159] width 22 height 22
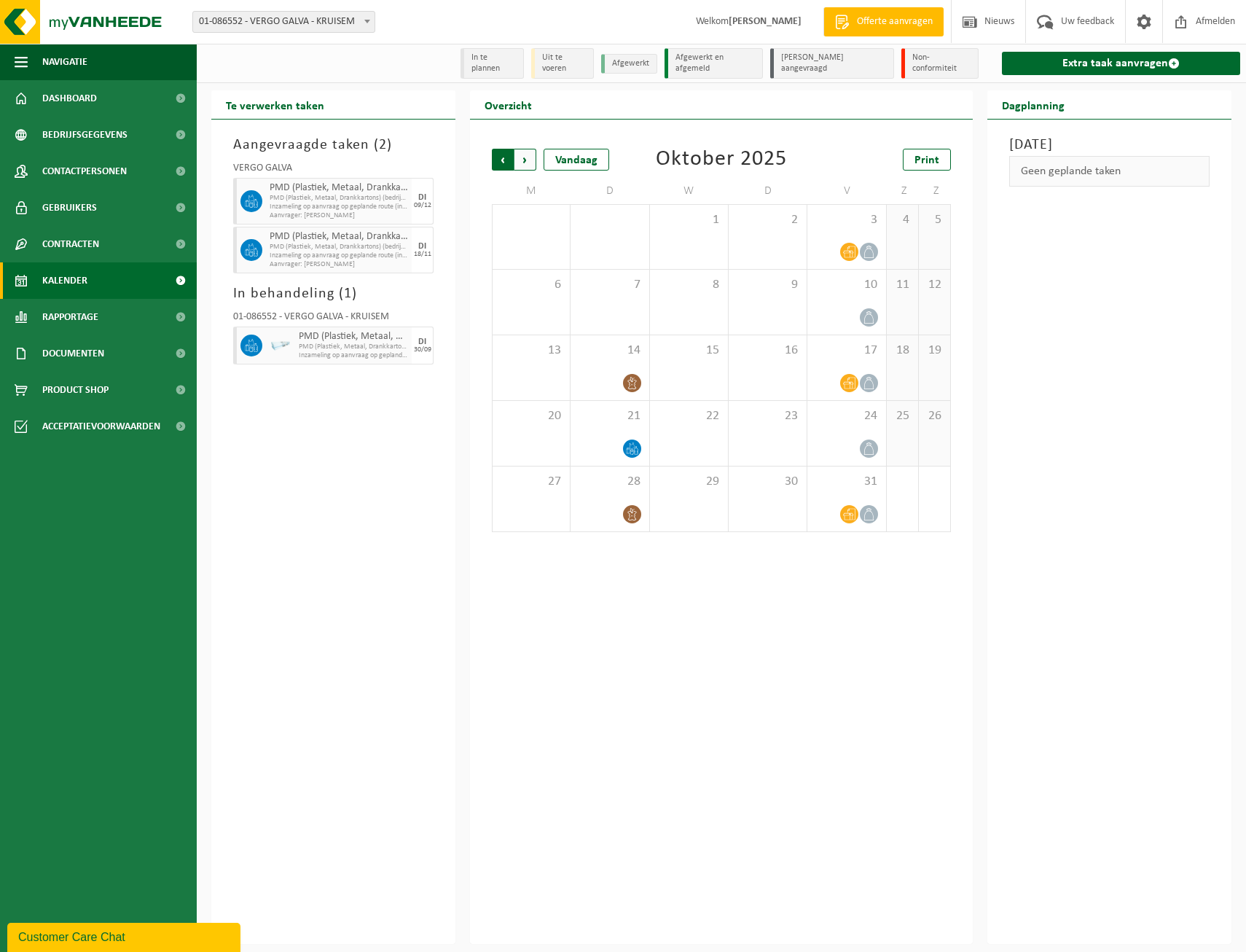
click at [522, 159] on span "Volgende" at bounding box center [525, 159] width 22 height 22
click at [525, 162] on span "Volgende" at bounding box center [525, 159] width 22 height 22
